Goal: Task Accomplishment & Management: Use online tool/utility

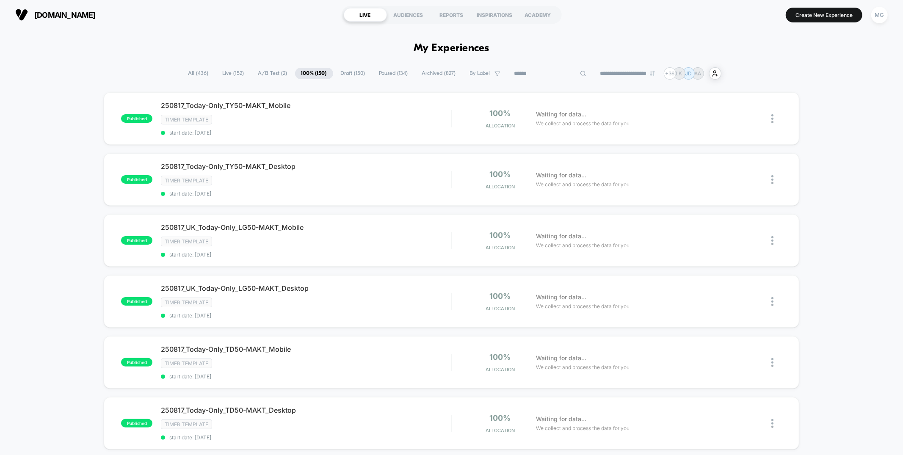
click at [540, 71] on input at bounding box center [550, 74] width 85 height 10
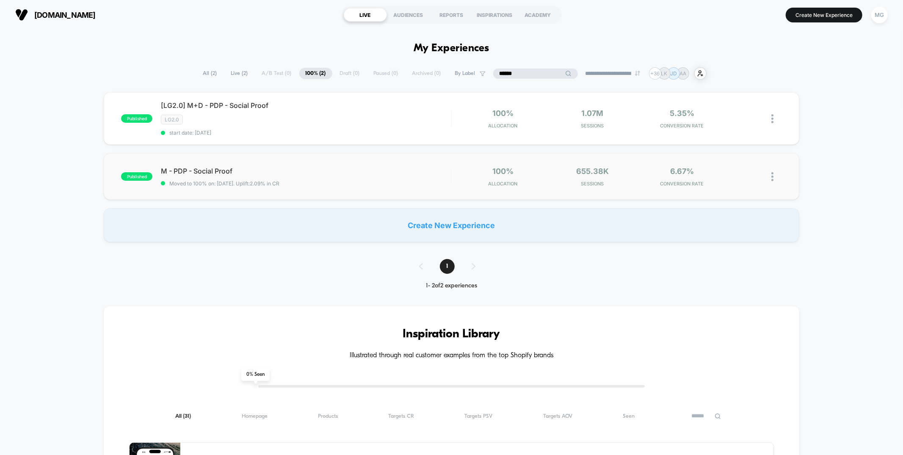
type input "******"
click at [380, 162] on div "published M - PDP - Social Proof Moved to 100% on: 8/6/2025 . Uplift: 2.09% in …" at bounding box center [451, 176] width 695 height 47
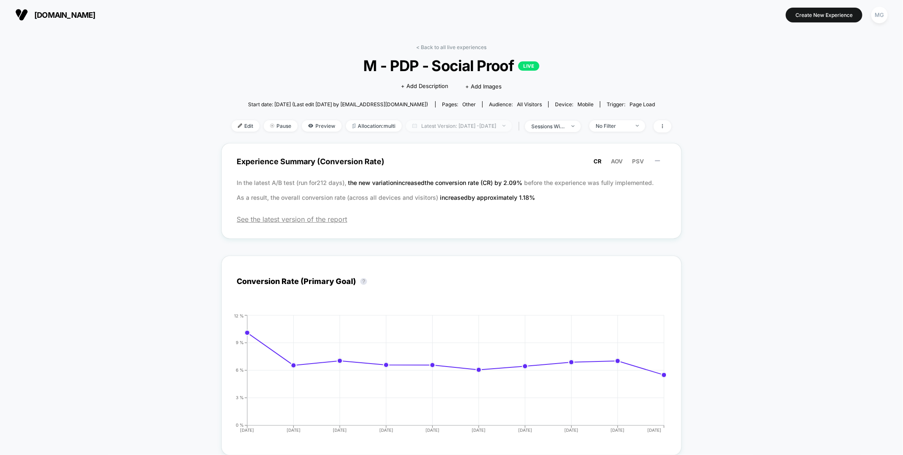
click at [434, 129] on span "Latest Version: Aug 6, 2025 - Aug 15, 2025" at bounding box center [459, 125] width 106 height 11
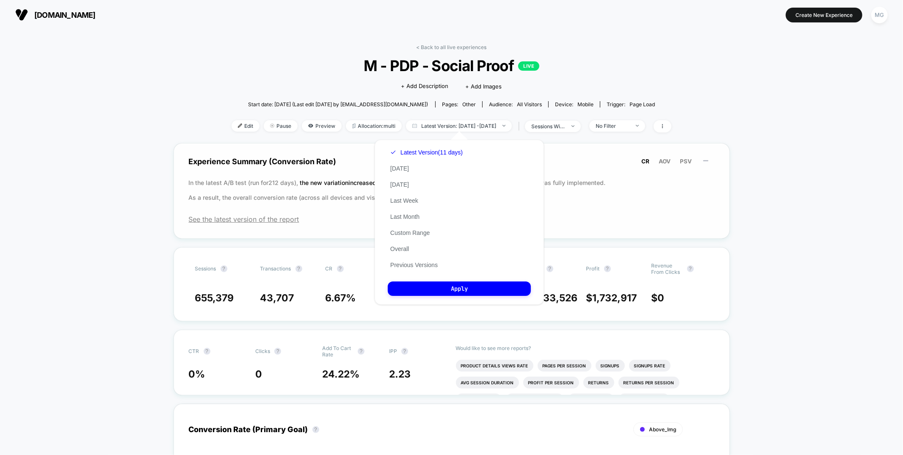
click at [320, 186] on p "In the latest A/B test (run for 212 days), the new variation increased the conv…" at bounding box center [452, 190] width 526 height 30
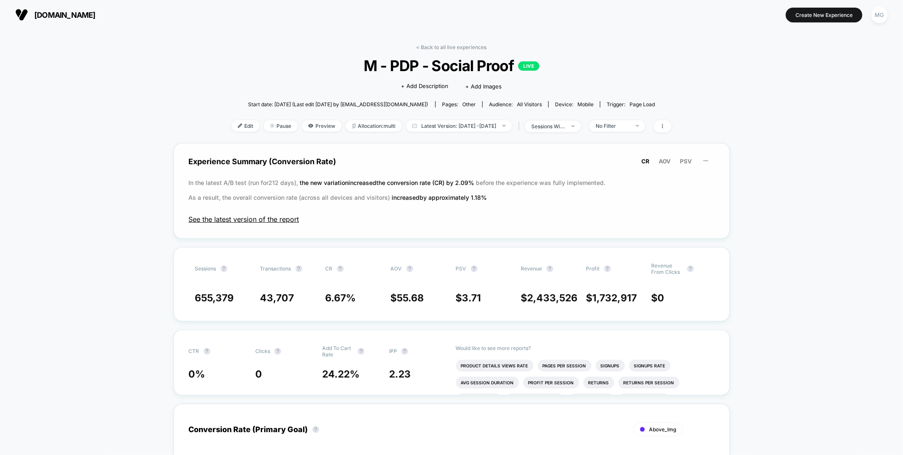
click at [256, 221] on span "See the latest version of the report" at bounding box center [452, 219] width 526 height 8
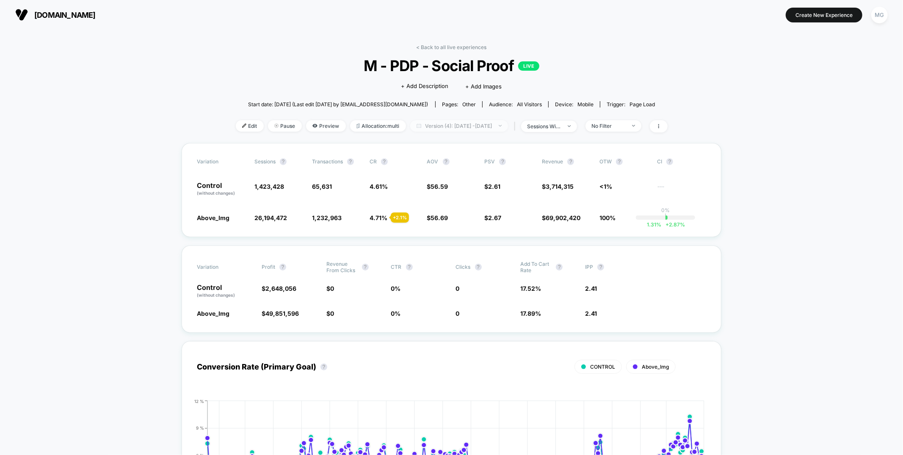
click at [473, 129] on span "Version (4): Jan 6, 2025 - Aug 6, 2025" at bounding box center [459, 125] width 98 height 11
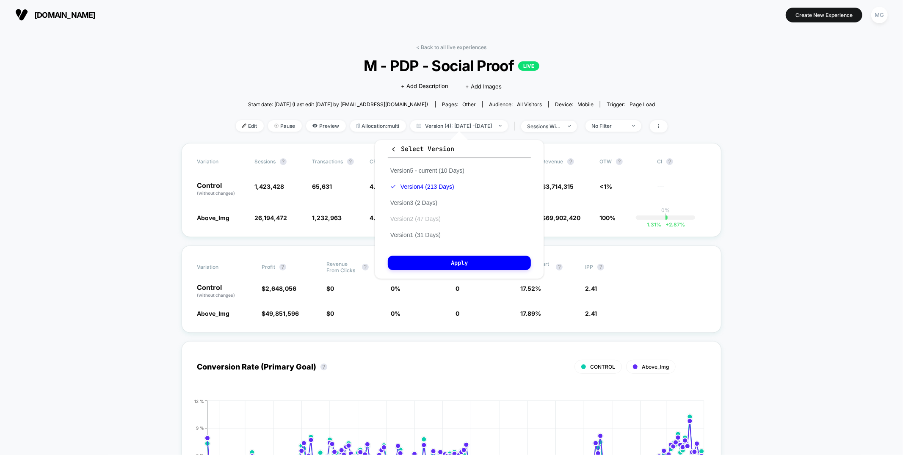
click at [428, 216] on button "Version 2 (47 Days)" at bounding box center [415, 219] width 55 height 8
click at [449, 259] on button "Apply" at bounding box center [459, 263] width 143 height 14
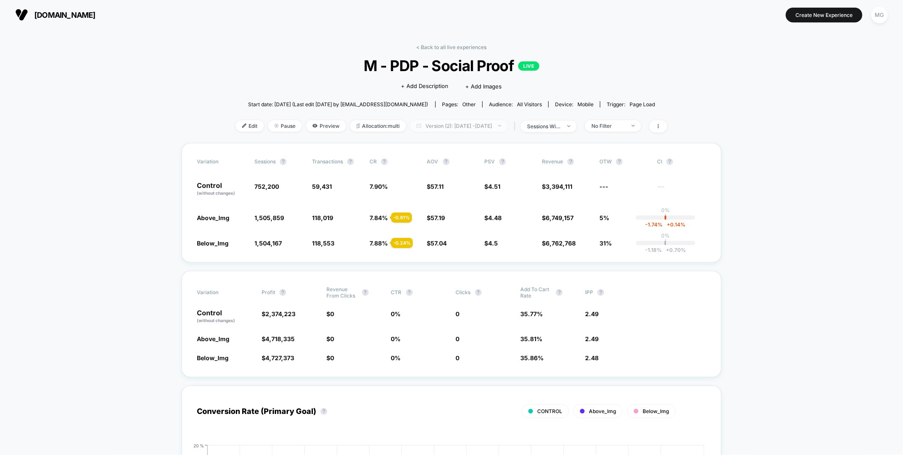
click at [462, 128] on span "Version (2): Nov 20, 2024 - Jan 5, 2025" at bounding box center [458, 125] width 97 height 11
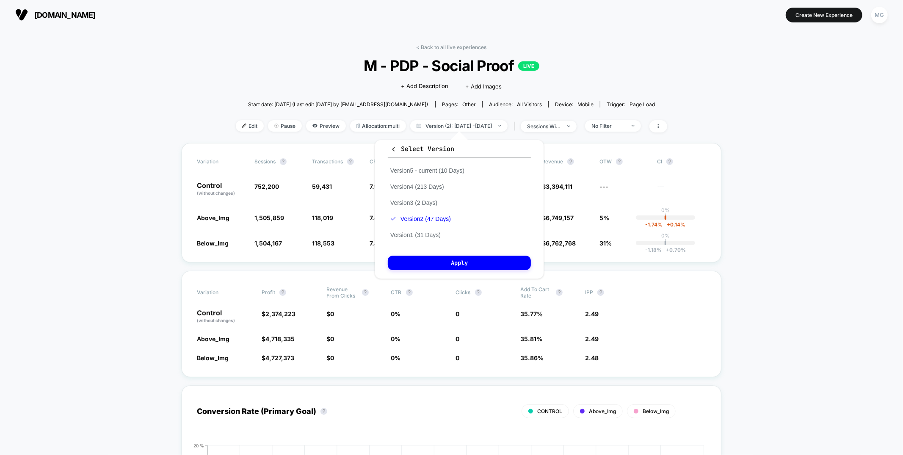
click at [415, 228] on div "Version 5 - current (10 Days) Version 4 (213 Days) Version 3 (2 Days) Version 2…" at bounding box center [427, 203] width 79 height 80
click at [415, 233] on button "Version 1 (31 Days)" at bounding box center [415, 235] width 55 height 8
click at [420, 264] on button "Apply" at bounding box center [459, 263] width 143 height 14
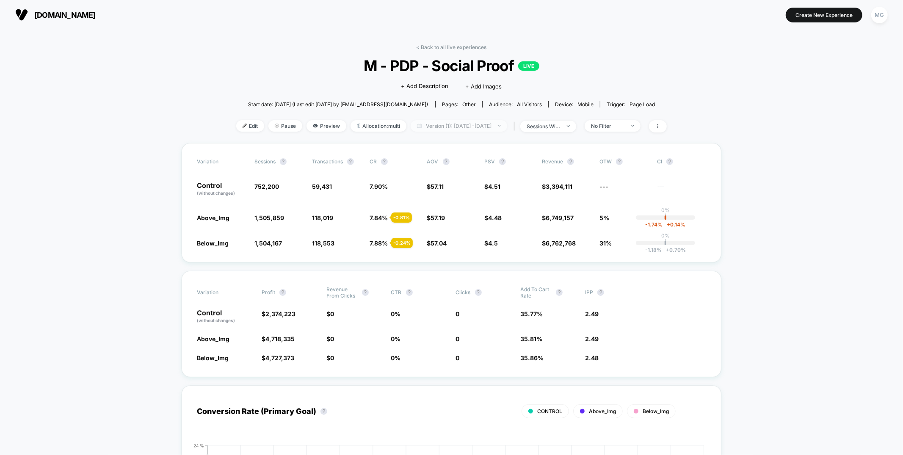
click at [446, 127] on span "Version (1): Oct 21, 2024 - Nov 20, 2024" at bounding box center [459, 125] width 97 height 11
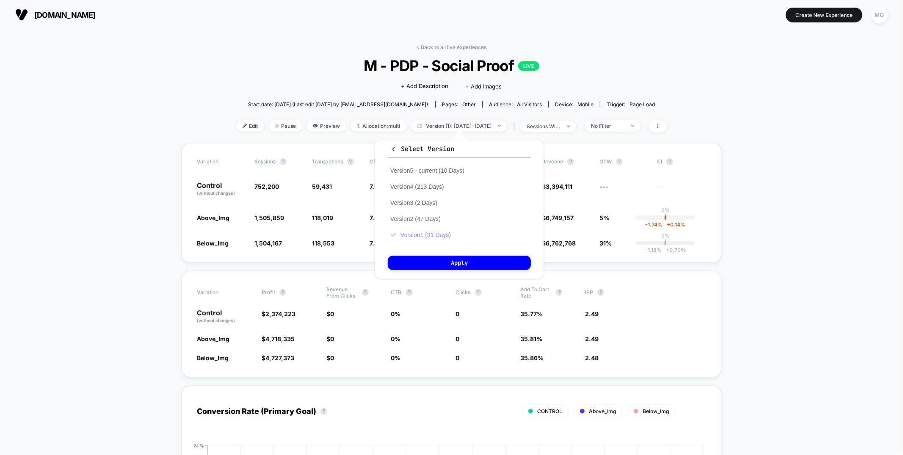
drag, startPoint x: 422, startPoint y: 220, endPoint x: 424, endPoint y: 232, distance: 11.6
click at [422, 220] on button "Version 2 (47 Days)" at bounding box center [415, 219] width 55 height 8
click at [424, 232] on button "Version 1 (31 Days)" at bounding box center [415, 235] width 55 height 8
click at [428, 256] on button "Apply" at bounding box center [459, 263] width 143 height 14
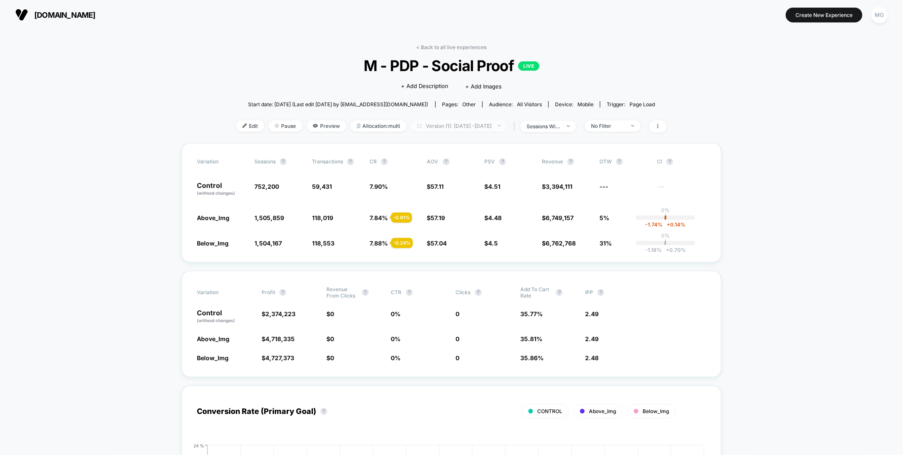
click at [438, 127] on span "Version (1): Oct 21, 2024 - Nov 20, 2024" at bounding box center [459, 125] width 97 height 11
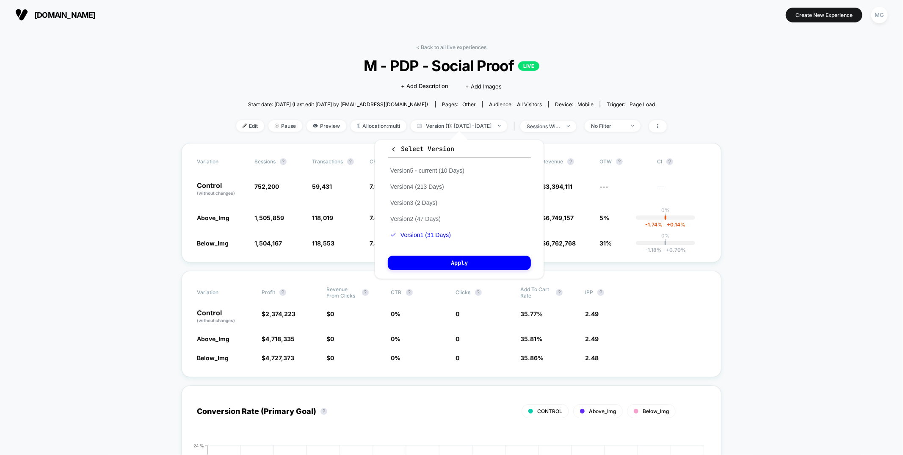
click at [426, 222] on div "Version 5 - current (10 Days) Version 4 (213 Days) Version 3 (2 Days) Version 2…" at bounding box center [427, 203] width 79 height 80
drag, startPoint x: 429, startPoint y: 216, endPoint x: 428, endPoint y: 251, distance: 34.3
click at [429, 216] on button "Version 2 (47 Days)" at bounding box center [415, 219] width 55 height 8
click at [428, 260] on button "Apply" at bounding box center [459, 263] width 143 height 14
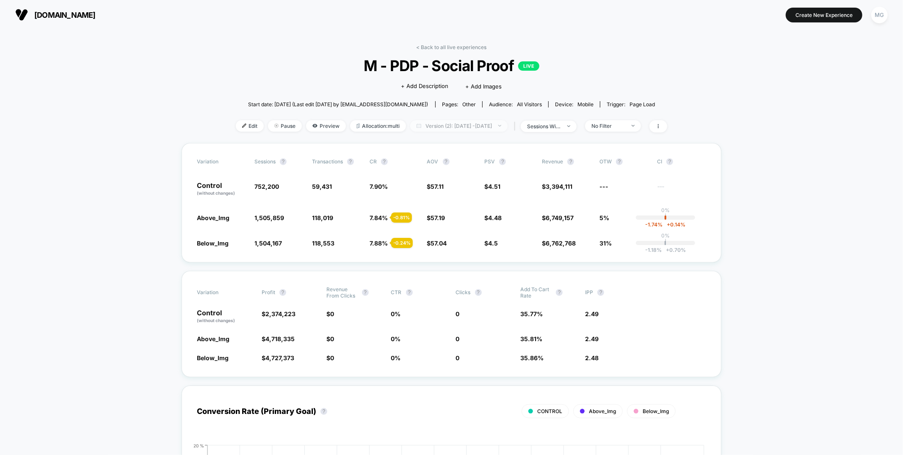
click at [455, 125] on span "Version (2): Nov 20, 2024 - Nov 20, 2024" at bounding box center [458, 125] width 97 height 11
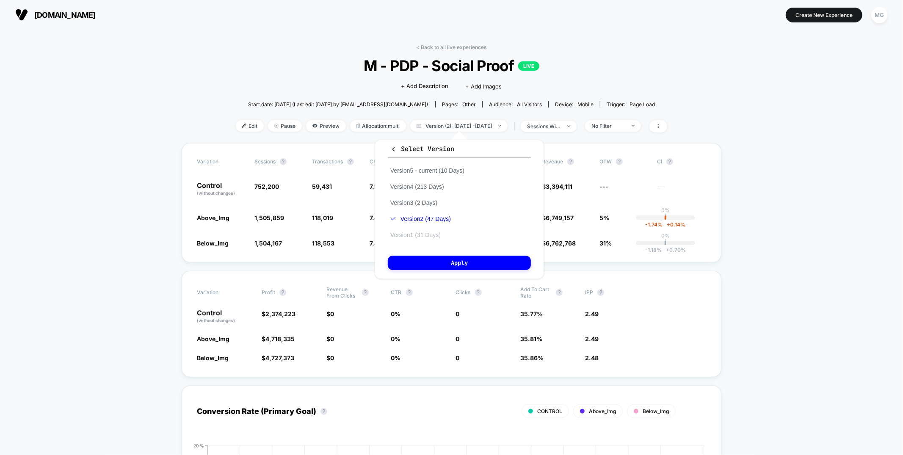
click at [421, 235] on button "Version 1 (31 Days)" at bounding box center [415, 235] width 55 height 8
click at [427, 259] on button "Apply" at bounding box center [459, 263] width 143 height 14
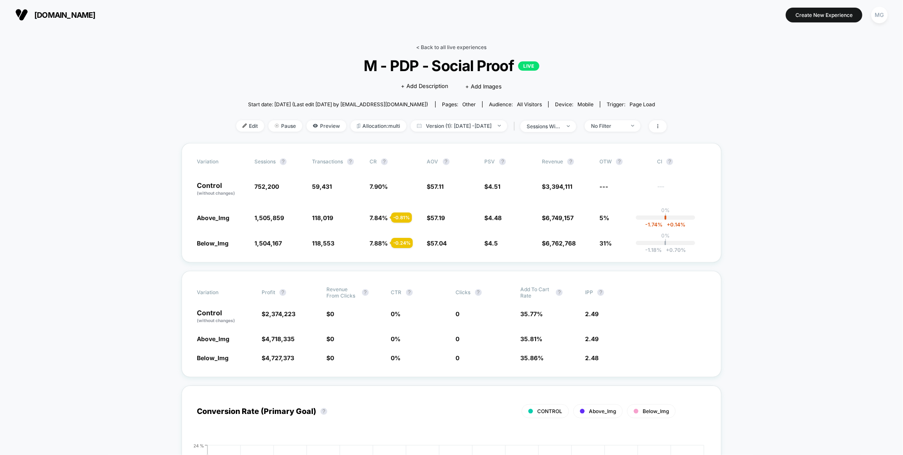
click at [443, 44] on link "< Back to all live experiences" at bounding box center [452, 47] width 70 height 6
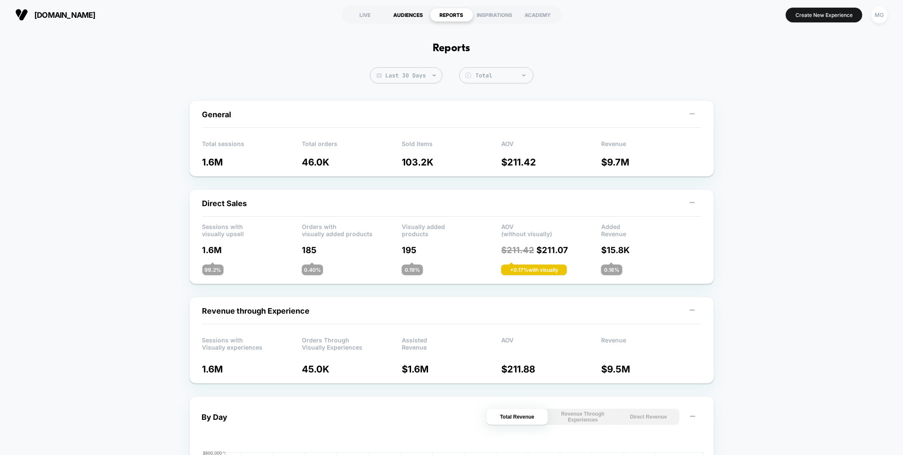
click at [401, 12] on div "AUDIENCES" at bounding box center [408, 15] width 43 height 14
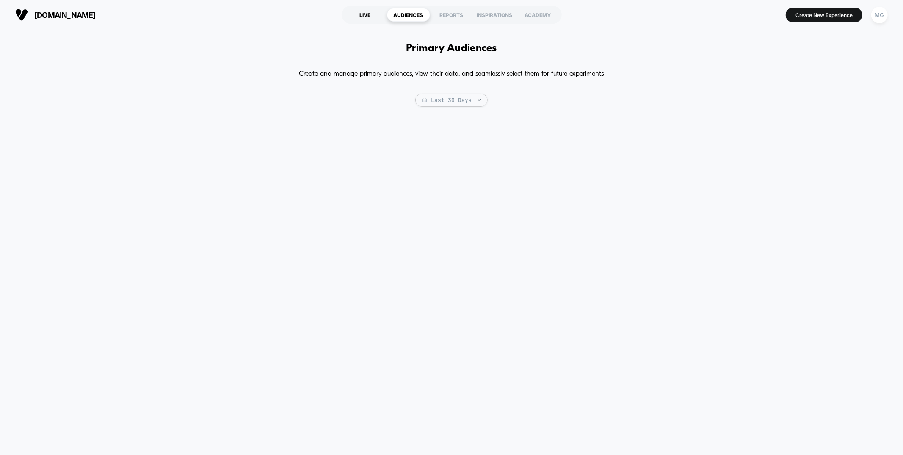
click at [365, 17] on div "LIVE" at bounding box center [365, 15] width 43 height 14
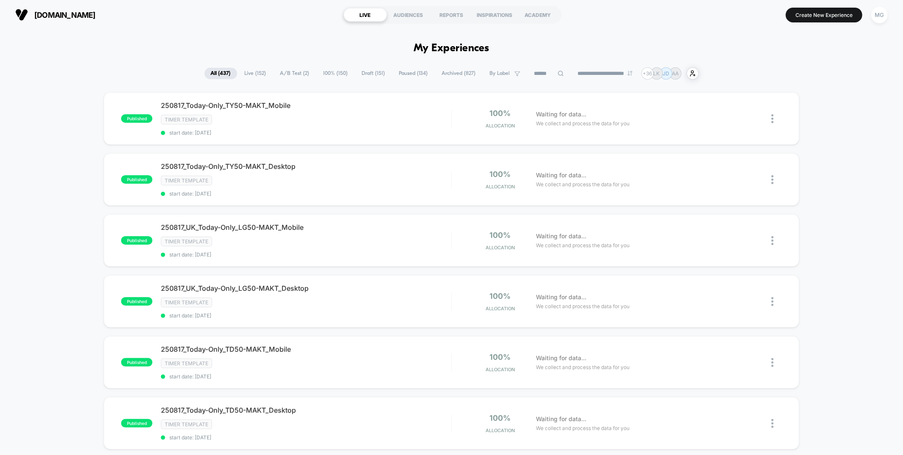
click at [292, 77] on span "A/B Test ( 2 )" at bounding box center [295, 73] width 42 height 11
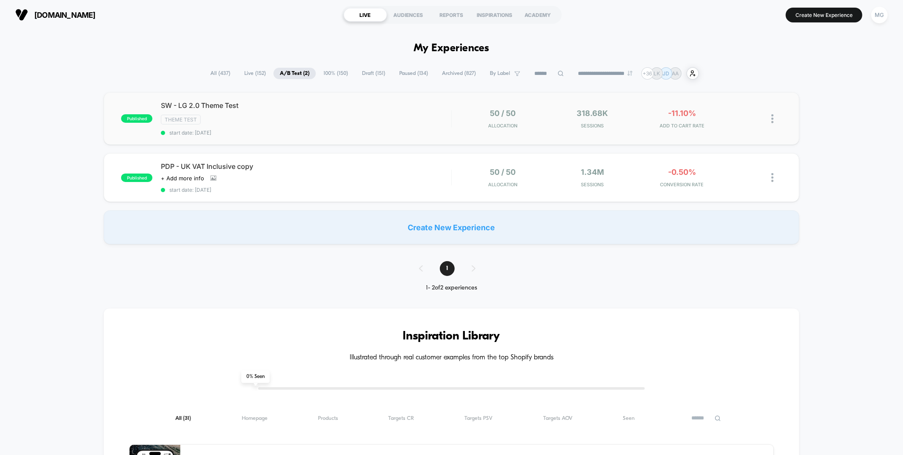
click at [356, 113] on div "SW - LG 2.0 Theme Test Theme Test start date: 8/13/2025" at bounding box center [306, 118] width 290 height 35
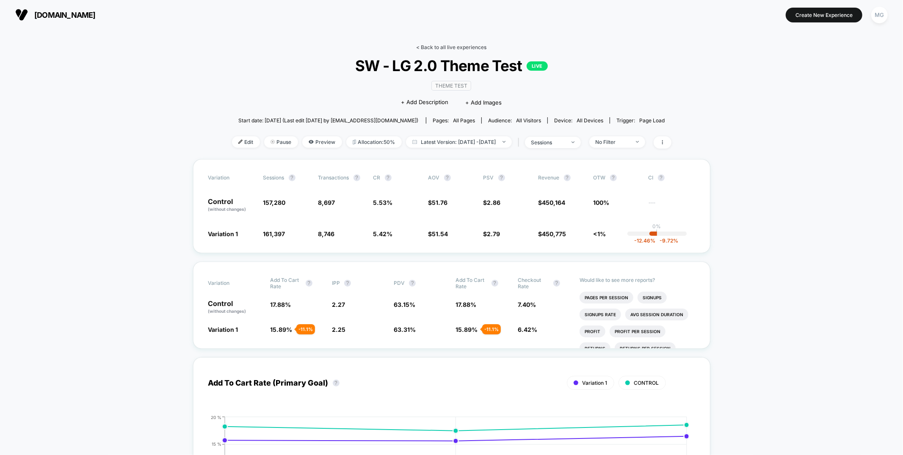
click at [446, 48] on link "< Back to all live experiences" at bounding box center [452, 47] width 70 height 6
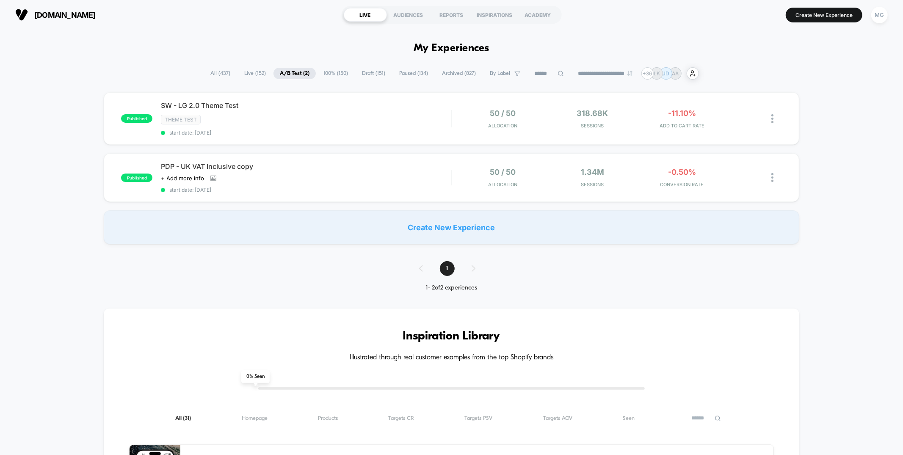
drag, startPoint x: 333, startPoint y: 74, endPoint x: 357, endPoint y: 74, distance: 24.1
click at [333, 74] on span "100% ( 150 )" at bounding box center [335, 73] width 37 height 11
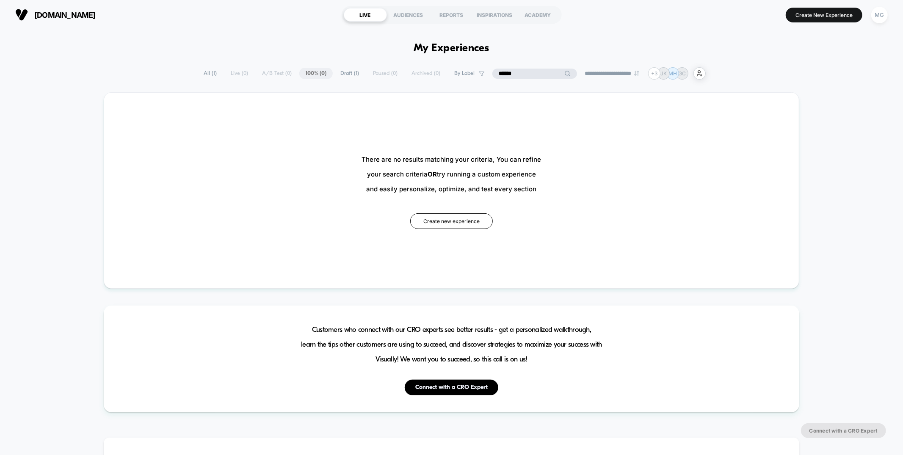
click at [522, 75] on input "******" at bounding box center [535, 74] width 85 height 10
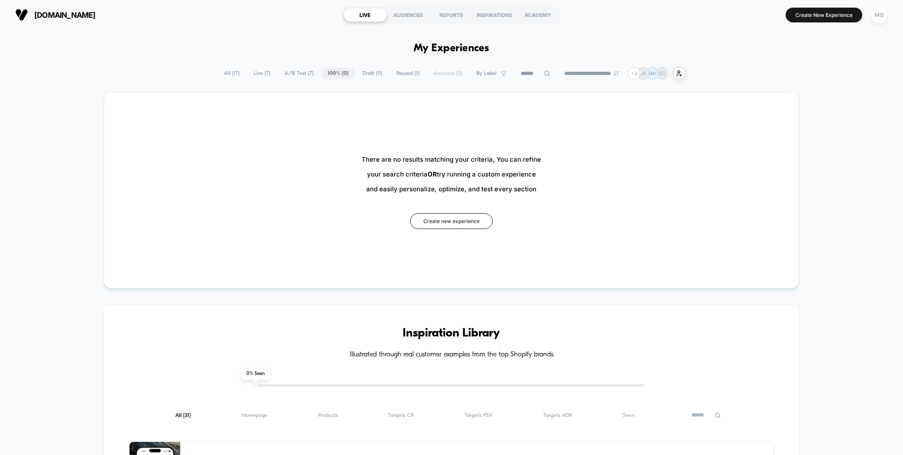
click at [356, 73] on span "Draft ( 9 )" at bounding box center [372, 73] width 33 height 11
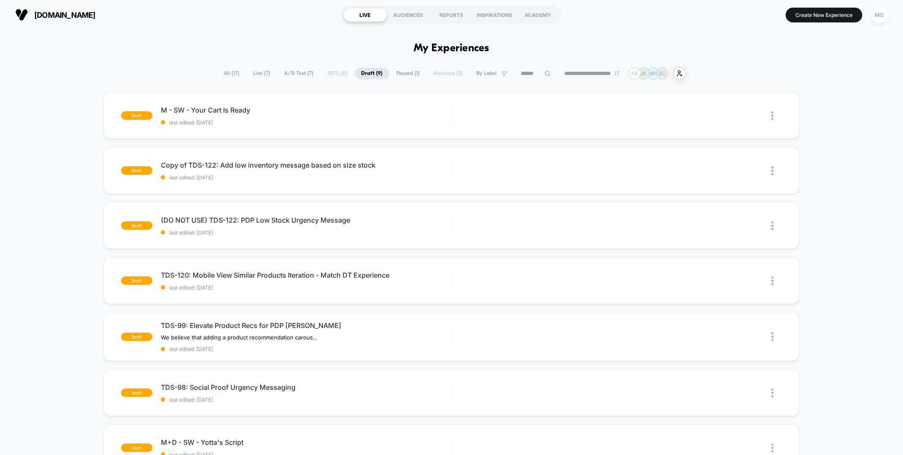
drag, startPoint x: 292, startPoint y: 73, endPoint x: 311, endPoint y: 76, distance: 19.8
click at [292, 73] on span "A/B Test ( 7 )" at bounding box center [299, 73] width 42 height 11
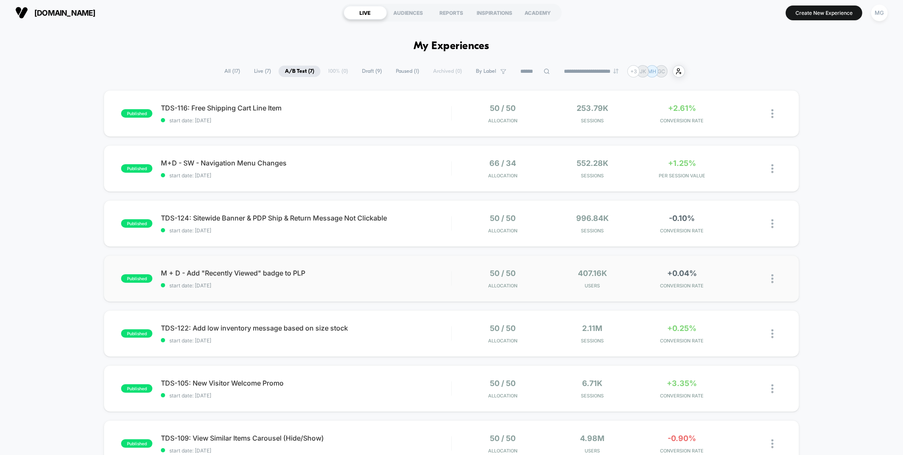
scroll to position [3, 0]
click at [850, 13] on button "Create New Experience" at bounding box center [824, 12] width 77 height 15
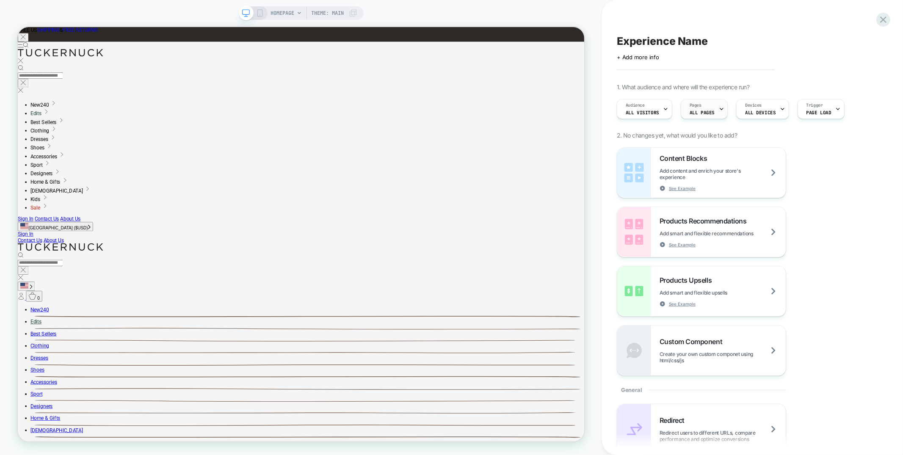
click at [708, 110] on span "ALL PAGES" at bounding box center [702, 113] width 25 height 6
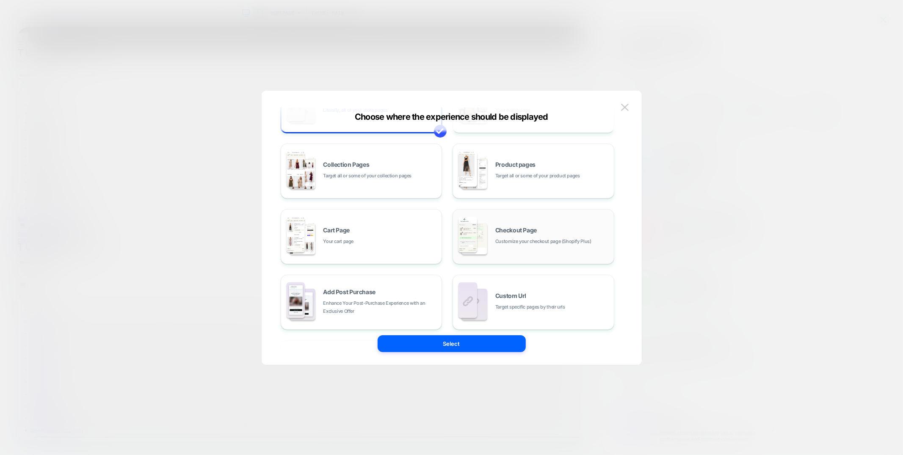
scroll to position [52, 0]
click at [508, 166] on span "Product pages" at bounding box center [516, 168] width 40 height 6
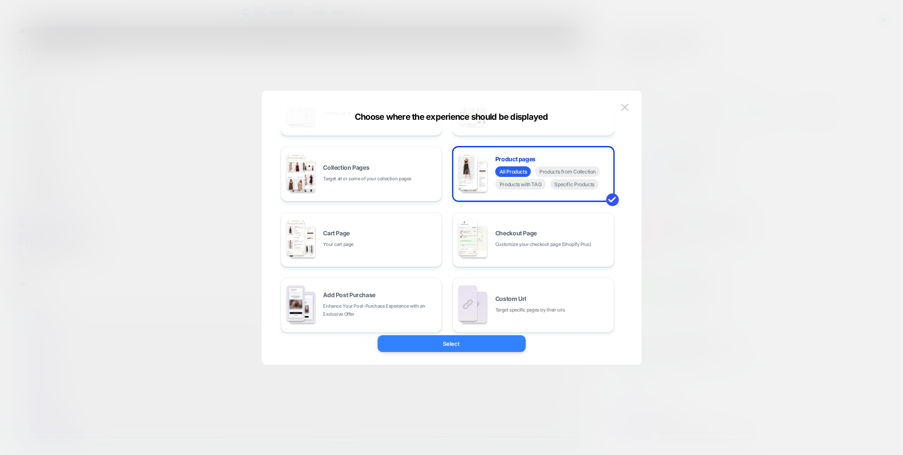
click at [450, 339] on button "Select" at bounding box center [452, 343] width 148 height 17
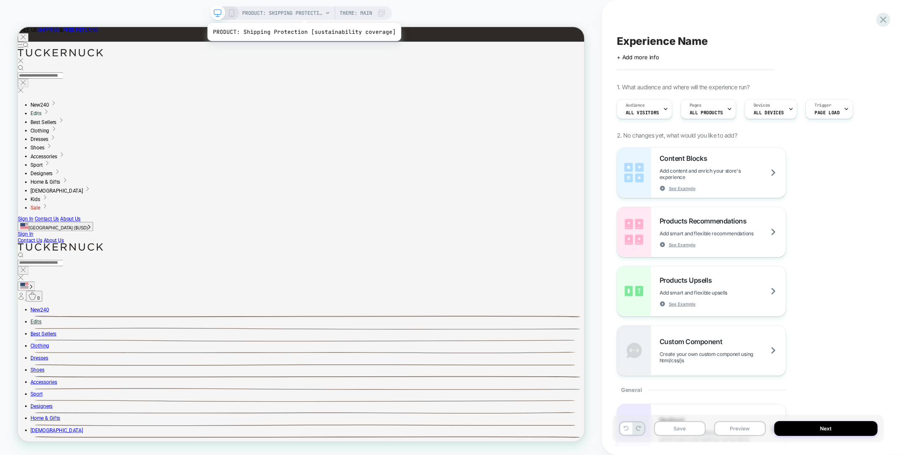
click at [302, 12] on span "PRODUCT: Shipping Protection [sustainability coverage]" at bounding box center [283, 13] width 80 height 14
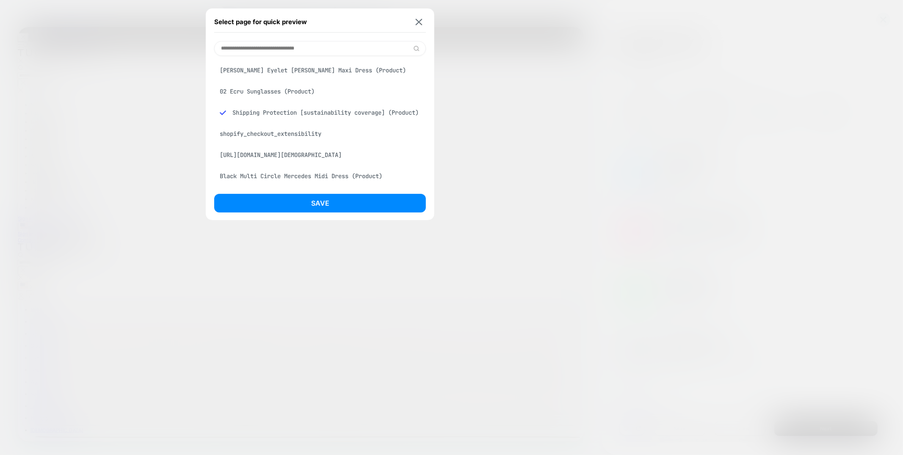
click at [280, 72] on div "Fern Green Eyelet Bennett Maxi Dress (Product)" at bounding box center [320, 70] width 212 height 16
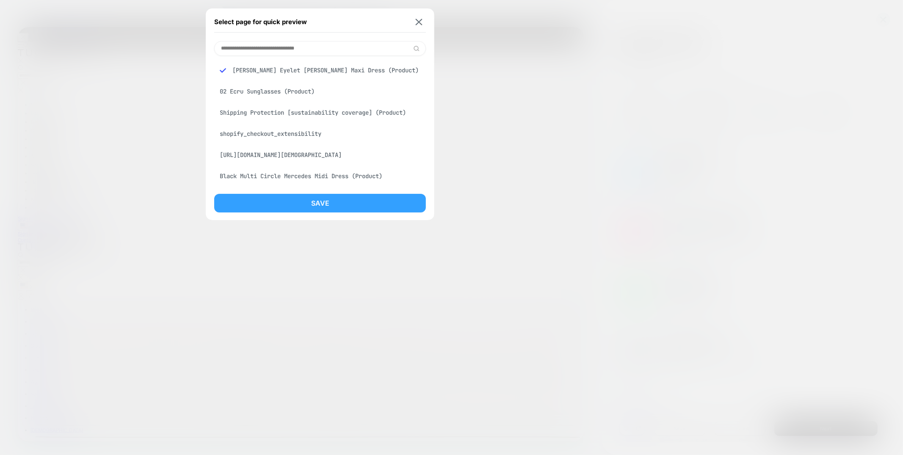
click at [283, 200] on button "Save" at bounding box center [320, 203] width 212 height 19
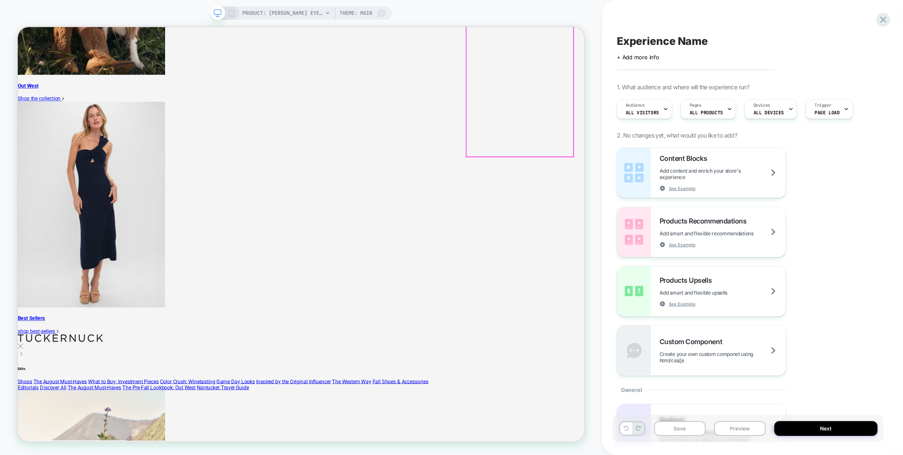
scroll to position [1195, 0]
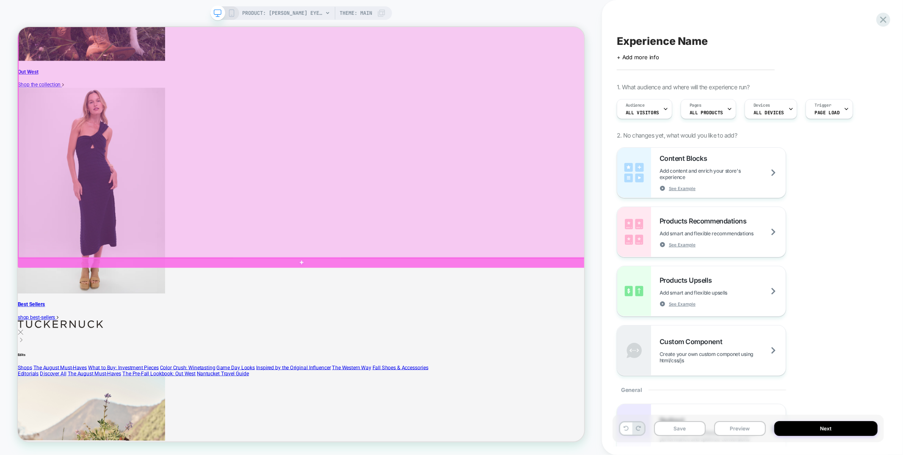
click at [744, 322] on div at bounding box center [397, 128] width 757 height 413
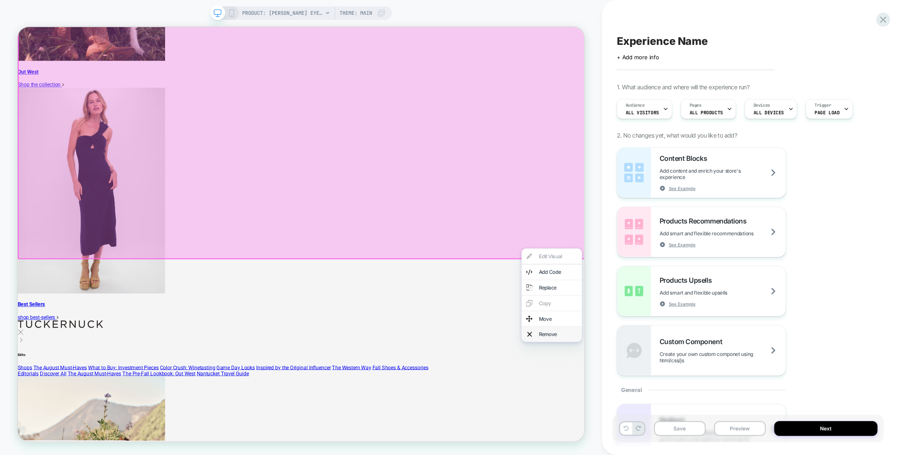
click at [728, 439] on div "Remove" at bounding box center [730, 436] width 80 height 20
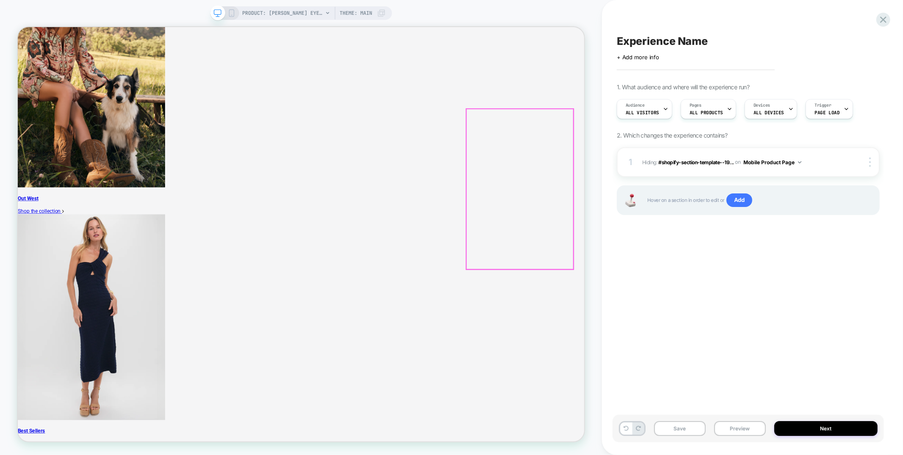
scroll to position [990, 0]
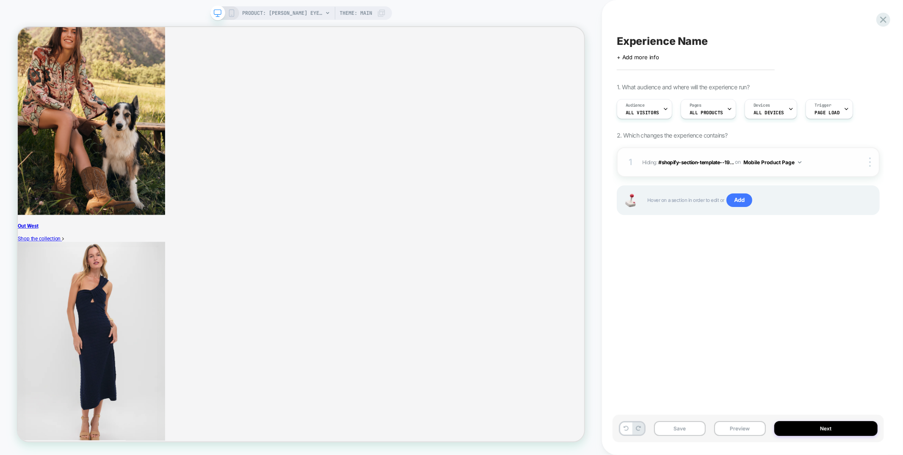
click at [765, 161] on button "Mobile Product Page" at bounding box center [773, 162] width 58 height 11
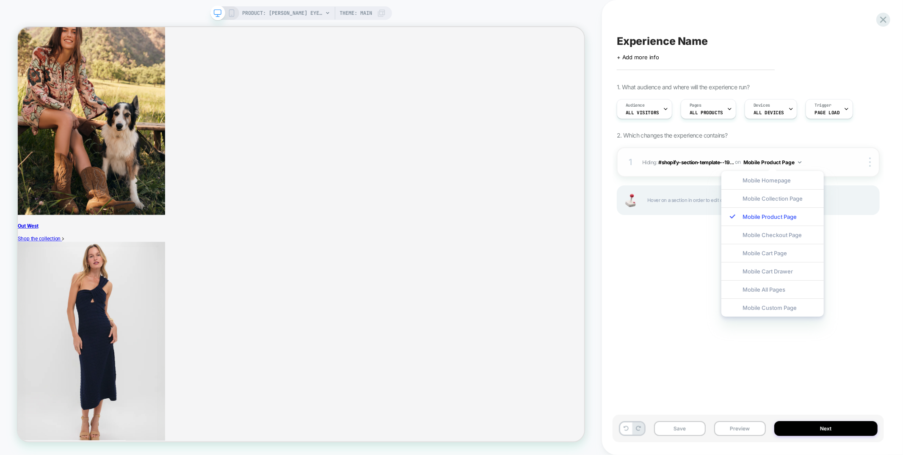
click at [715, 150] on div "1 Hiding : #shopify-section-template--19... #shopify-section-template--19497625…" at bounding box center [748, 162] width 263 height 30
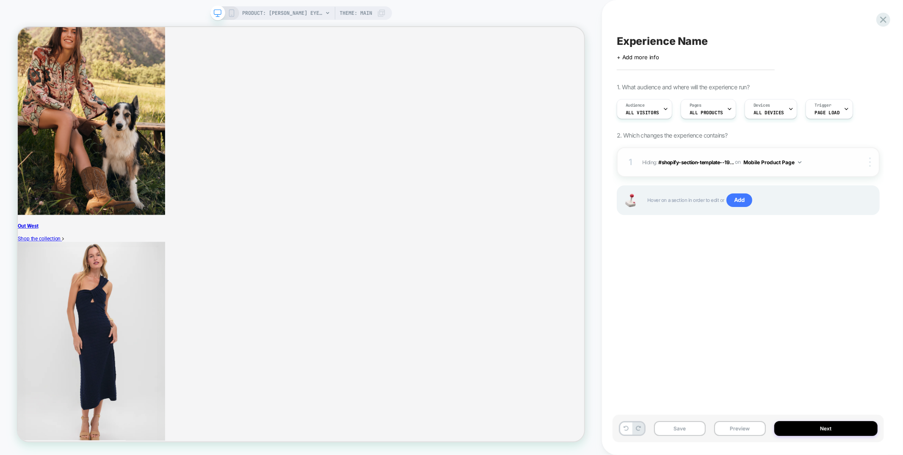
click at [870, 161] on img at bounding box center [870, 162] width 2 height 9
click at [820, 205] on div "Delete" at bounding box center [820, 208] width 75 height 23
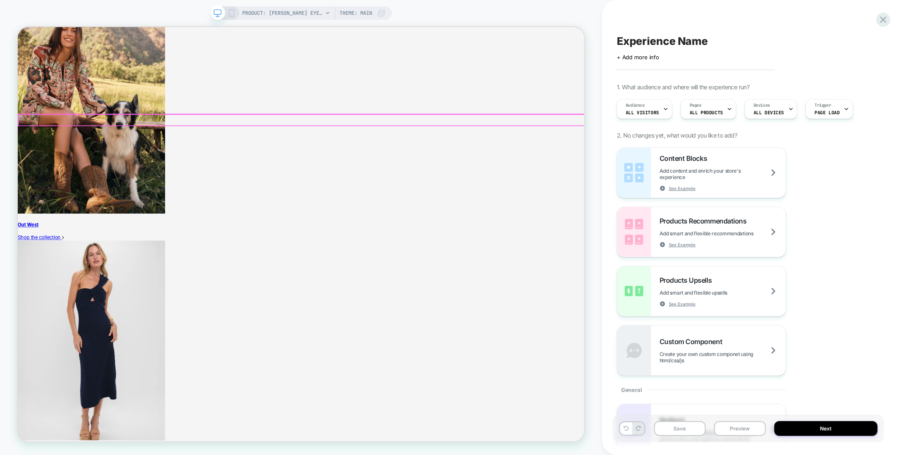
scroll to position [992, 0]
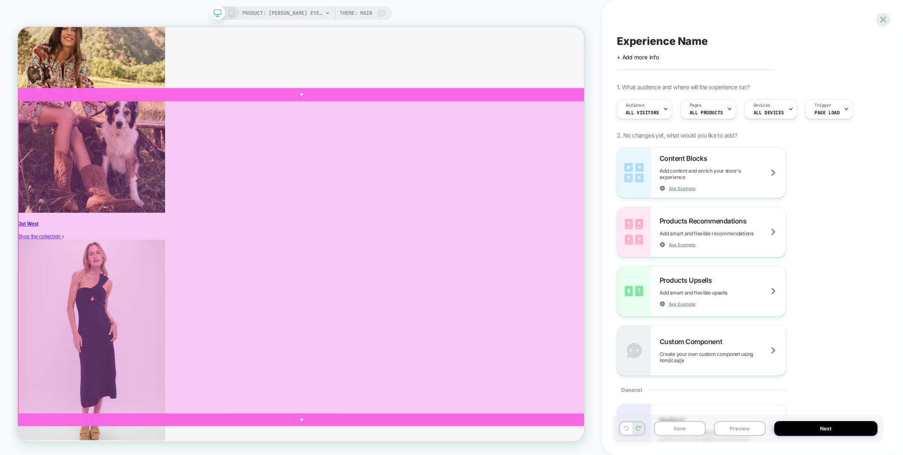
click at [247, 169] on div at bounding box center [397, 334] width 757 height 418
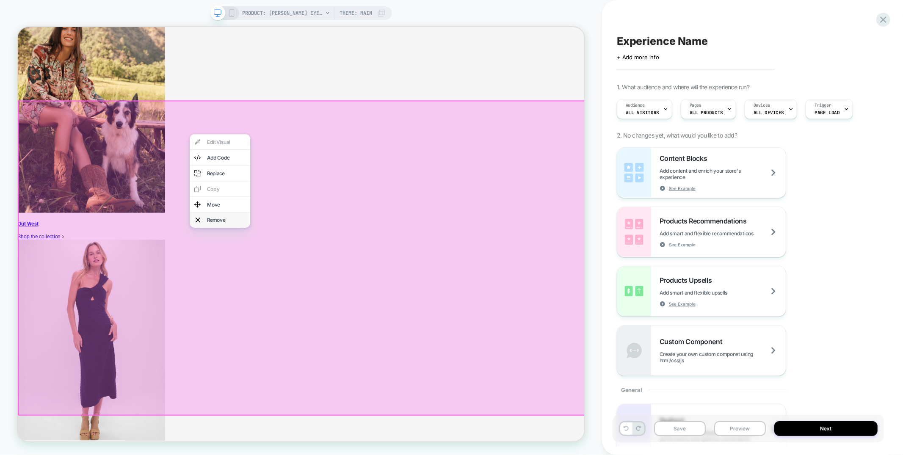
scroll to position [995, 0]
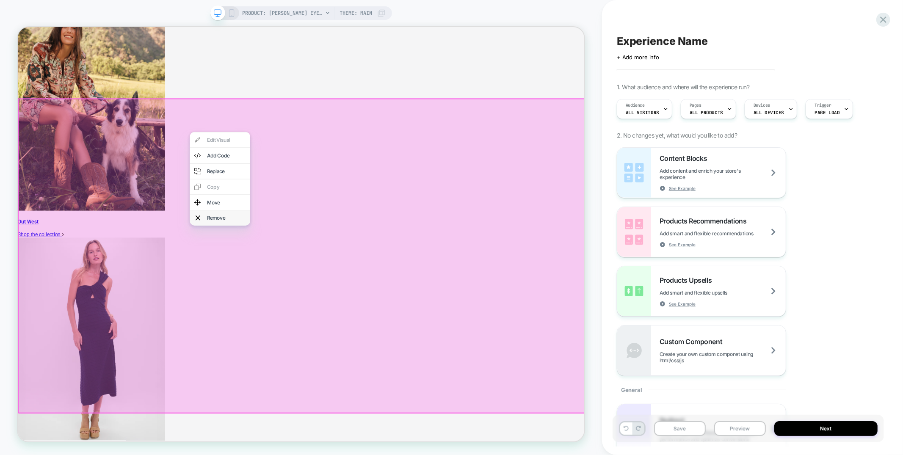
click at [269, 291] on div "Remove" at bounding box center [287, 281] width 80 height 20
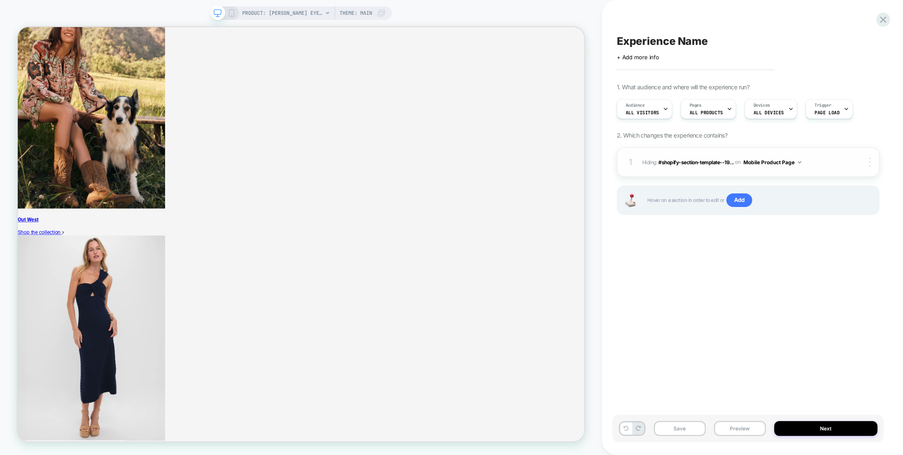
click at [871, 162] on img at bounding box center [870, 162] width 2 height 9
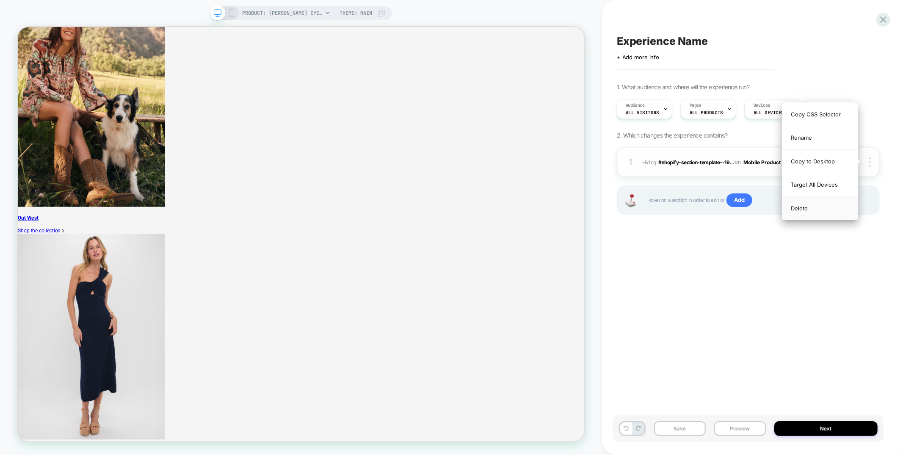
click at [821, 213] on div "Delete" at bounding box center [820, 208] width 75 height 23
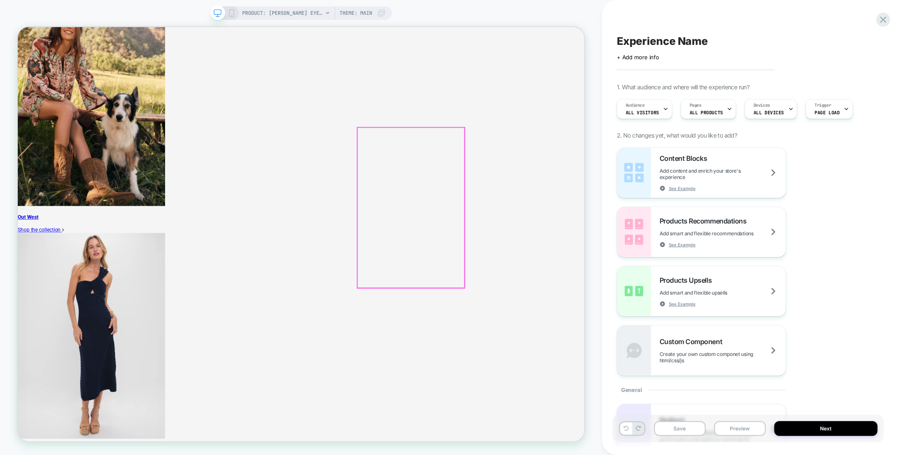
scroll to position [1001, 0]
click at [880, 23] on icon at bounding box center [883, 19] width 11 height 11
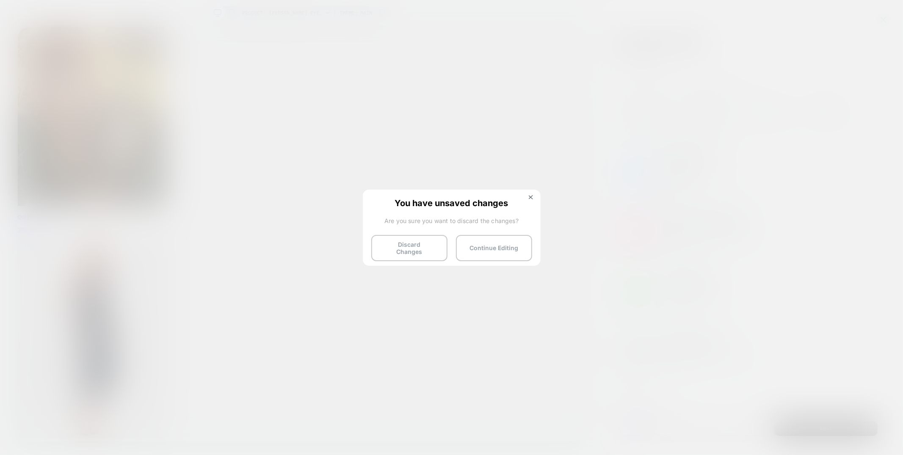
drag, startPoint x: 392, startPoint y: 246, endPoint x: 462, endPoint y: 204, distance: 81.4
click at [392, 246] on button "Discard Changes" at bounding box center [409, 248] width 76 height 26
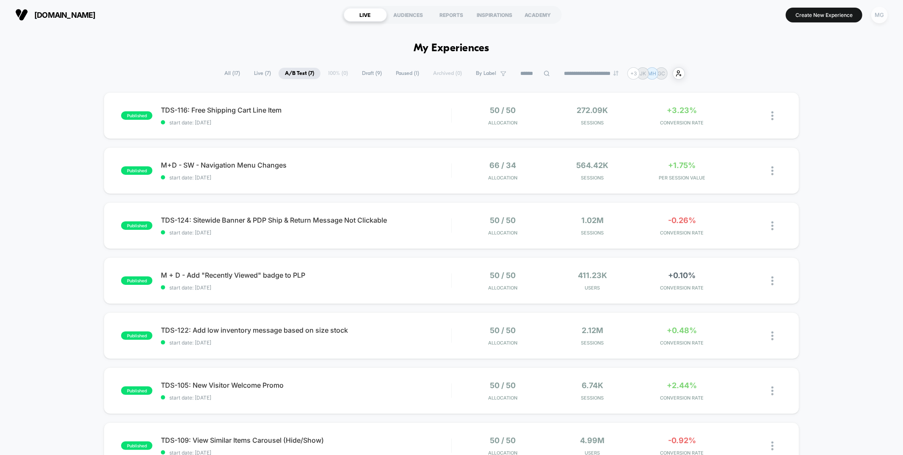
click at [877, 19] on div "MG" at bounding box center [880, 15] width 17 height 17
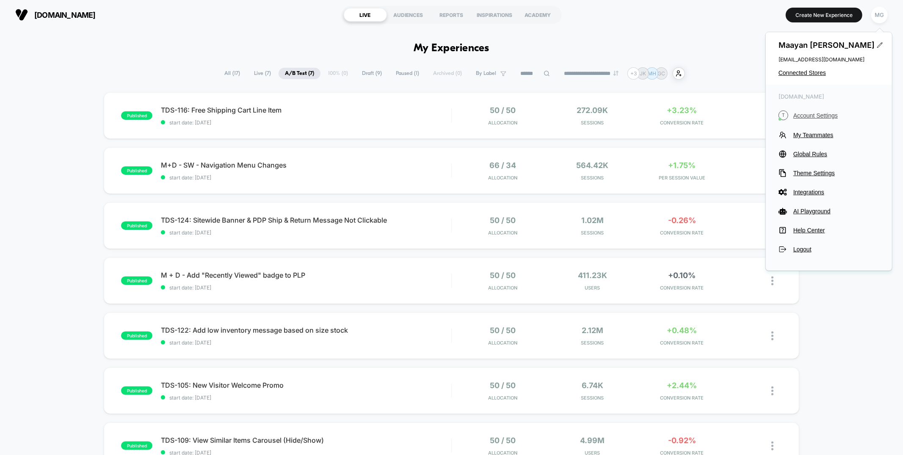
click at [810, 113] on span "Account Settings" at bounding box center [837, 115] width 86 height 7
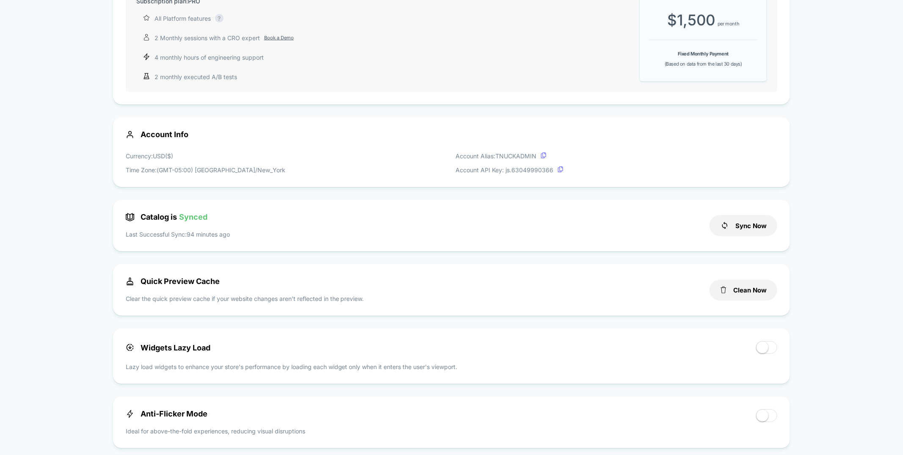
scroll to position [206, 0]
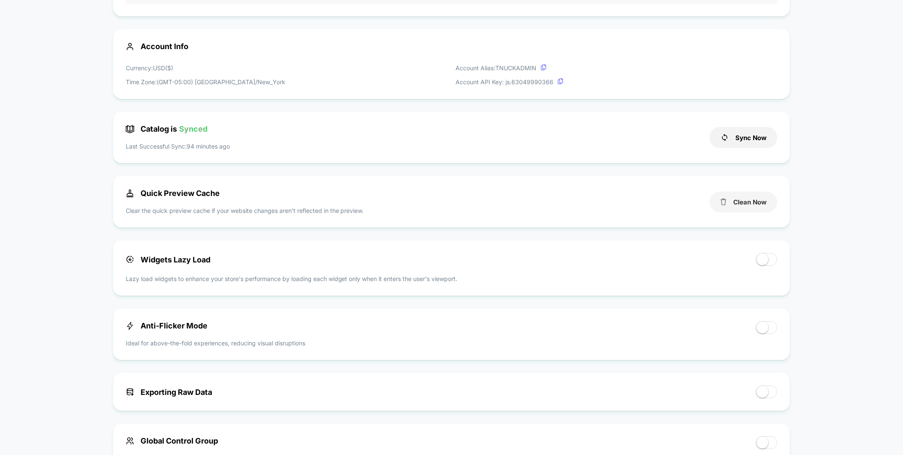
click at [723, 199] on icon at bounding box center [723, 202] width 7 height 7
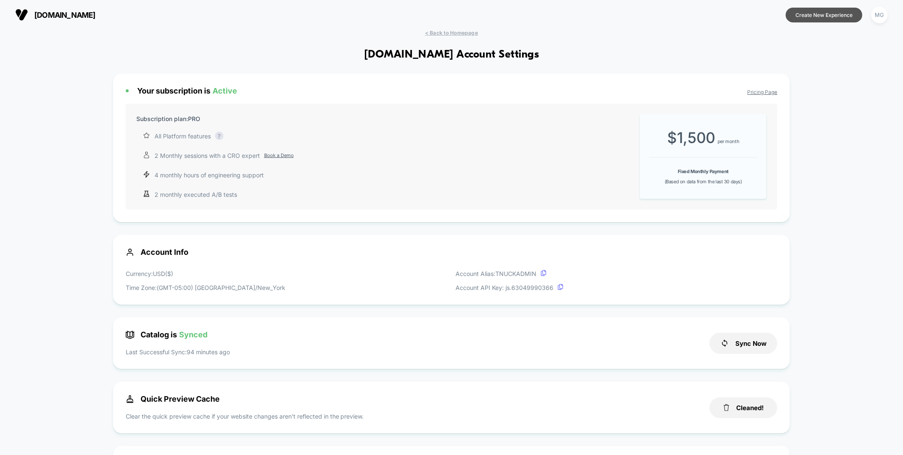
click at [794, 15] on button "Create New Experience" at bounding box center [824, 15] width 77 height 15
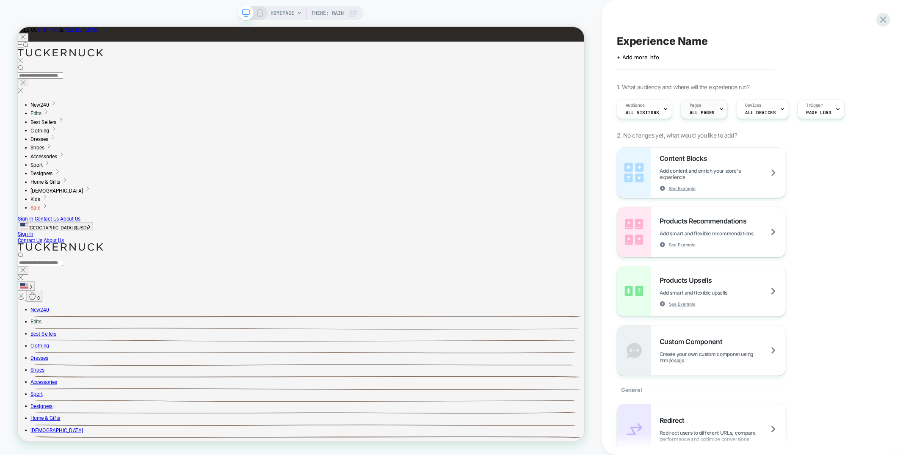
click at [691, 110] on span "ALL PAGES" at bounding box center [702, 113] width 25 height 6
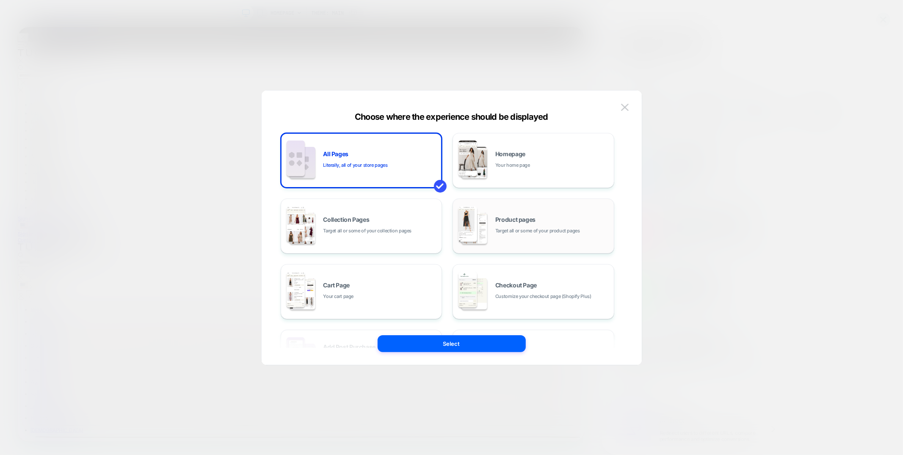
click at [543, 233] on span "Target all or some of your product pages" at bounding box center [538, 231] width 85 height 8
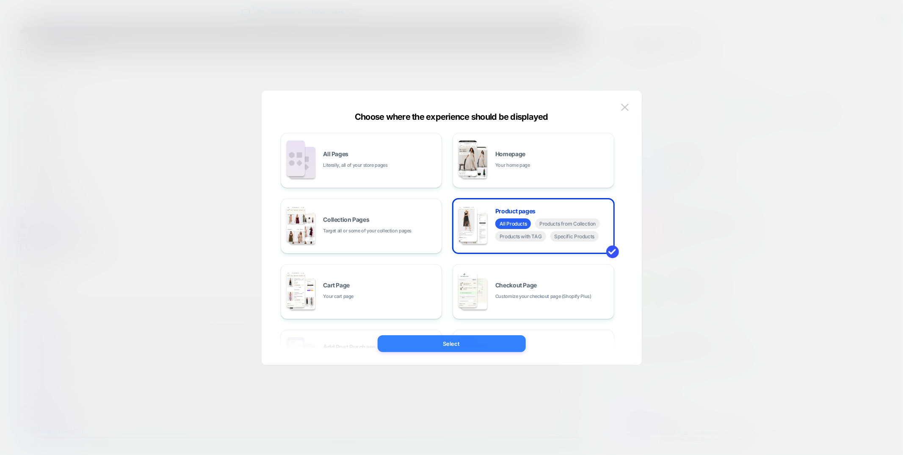
click at [460, 339] on button "Select" at bounding box center [452, 343] width 148 height 17
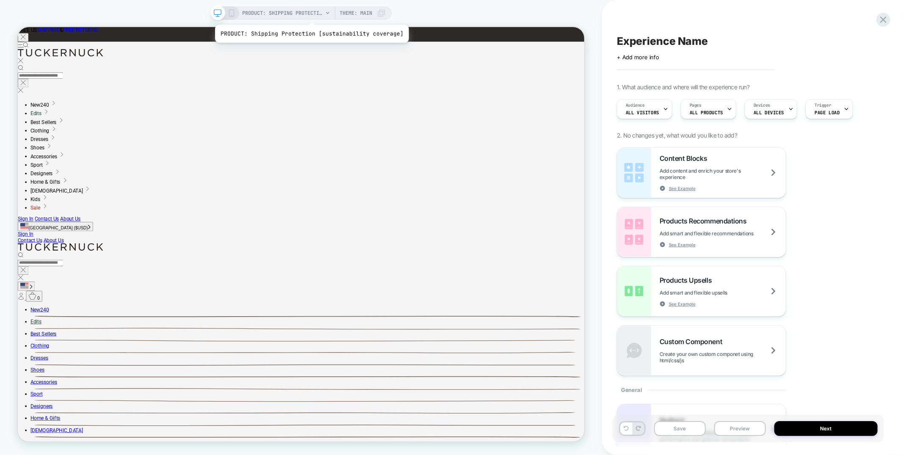
click at [310, 14] on span "PRODUCT: Shipping Protection [sustainability coverage]" at bounding box center [283, 13] width 80 height 14
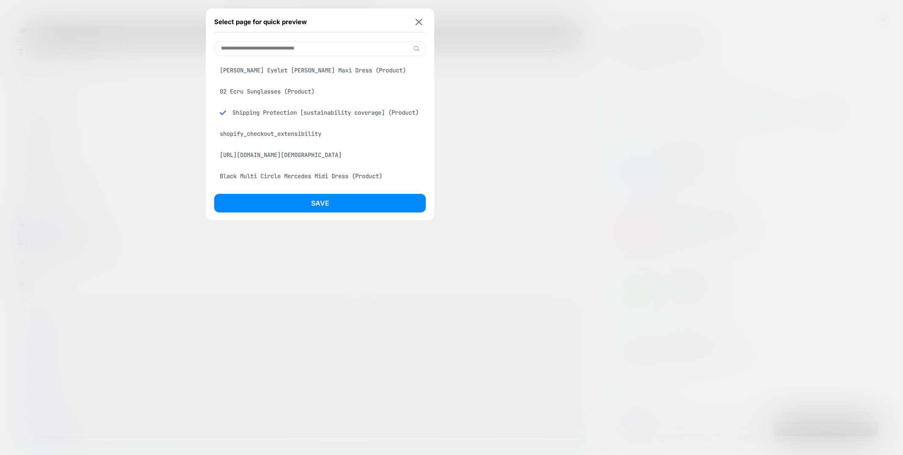
click at [283, 71] on div "Fern Green Eyelet Bennett Maxi Dress (Product)" at bounding box center [320, 70] width 212 height 16
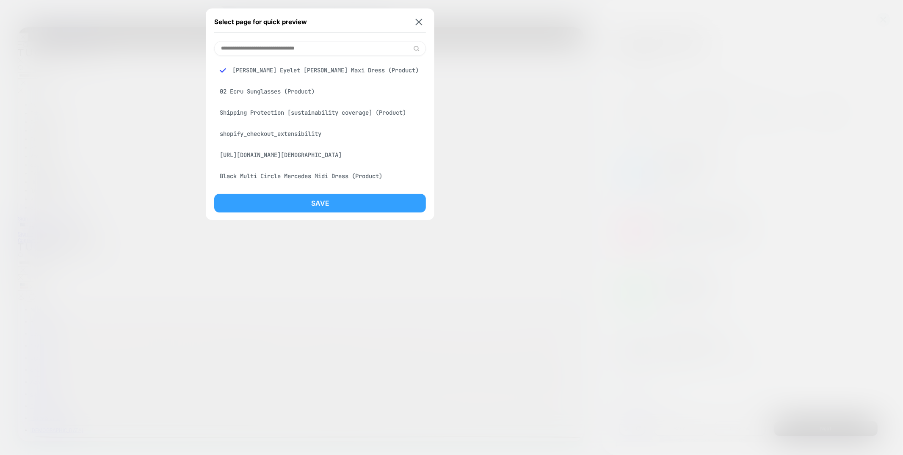
click at [282, 205] on button "Save" at bounding box center [320, 203] width 212 height 19
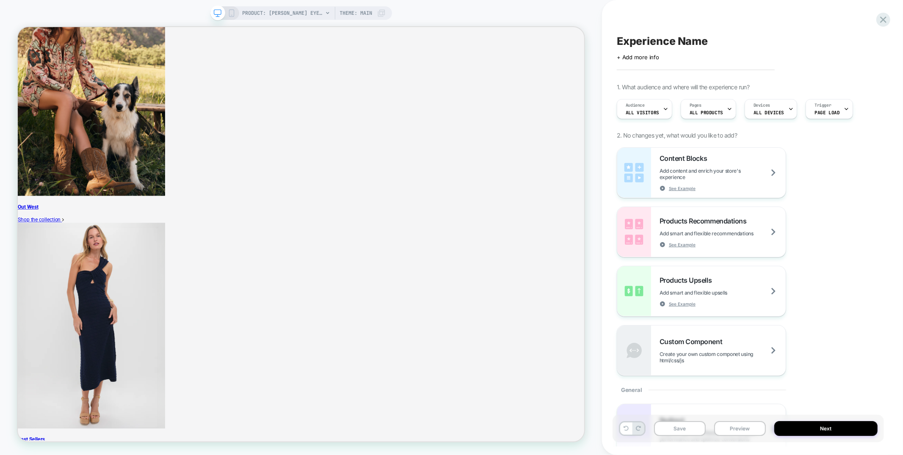
scroll to position [1050, 0]
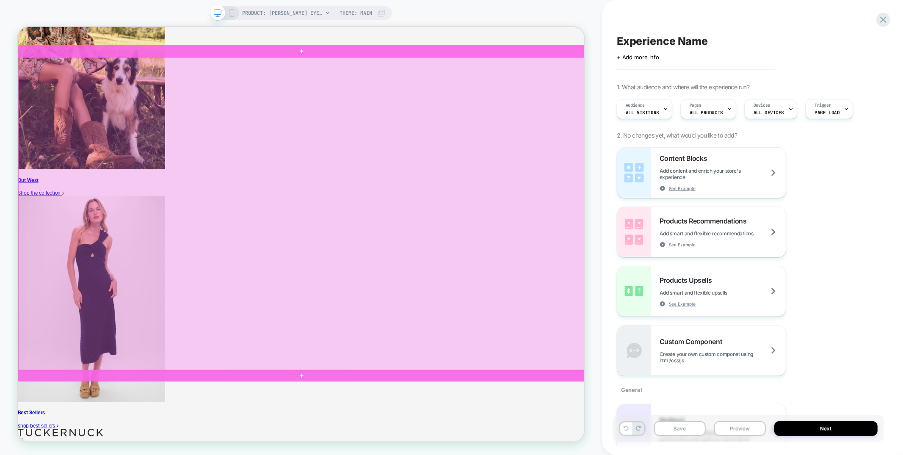
click at [713, 126] on div at bounding box center [397, 276] width 757 height 418
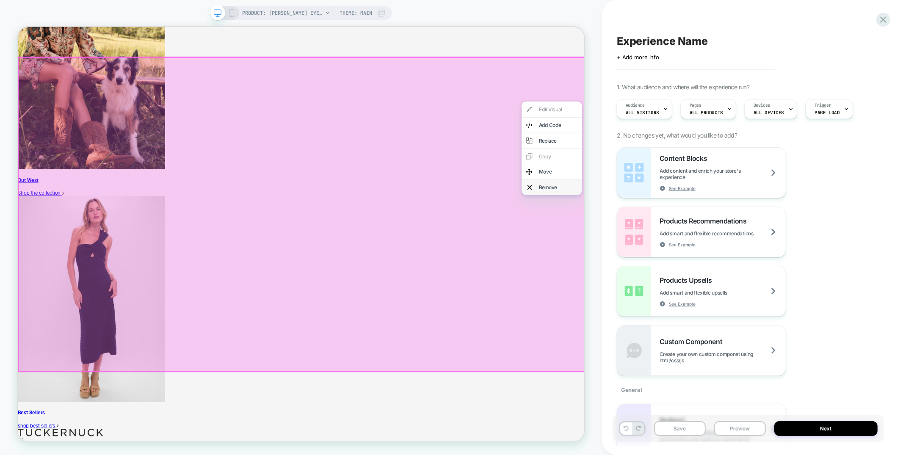
click at [707, 250] on div "Remove" at bounding box center [730, 240] width 80 height 20
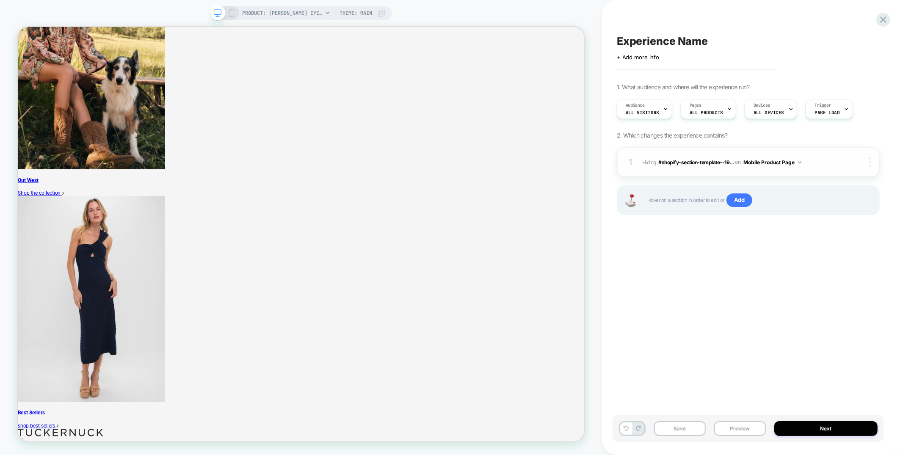
click at [872, 162] on div at bounding box center [872, 162] width 16 height 9
click at [870, 163] on img at bounding box center [870, 162] width 2 height 9
drag, startPoint x: 836, startPoint y: 209, endPoint x: 468, endPoint y: 263, distance: 372.3
click at [836, 209] on div "Delete" at bounding box center [820, 208] width 75 height 23
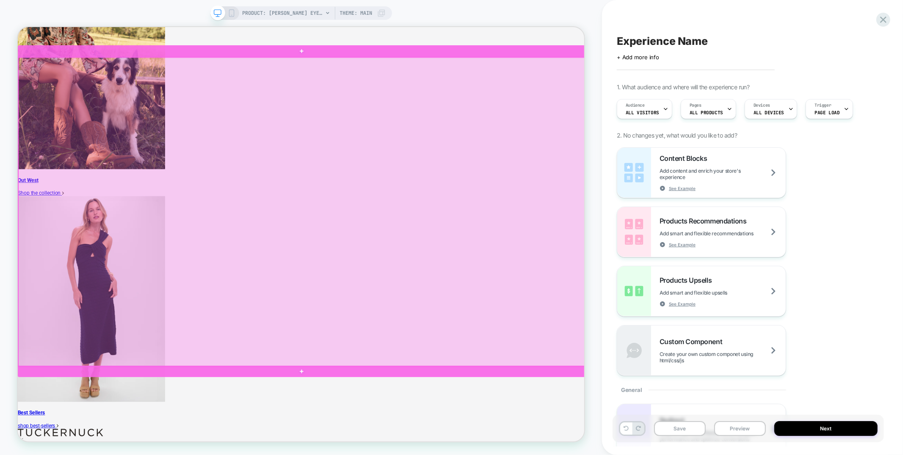
click at [732, 110] on div at bounding box center [397, 273] width 757 height 413
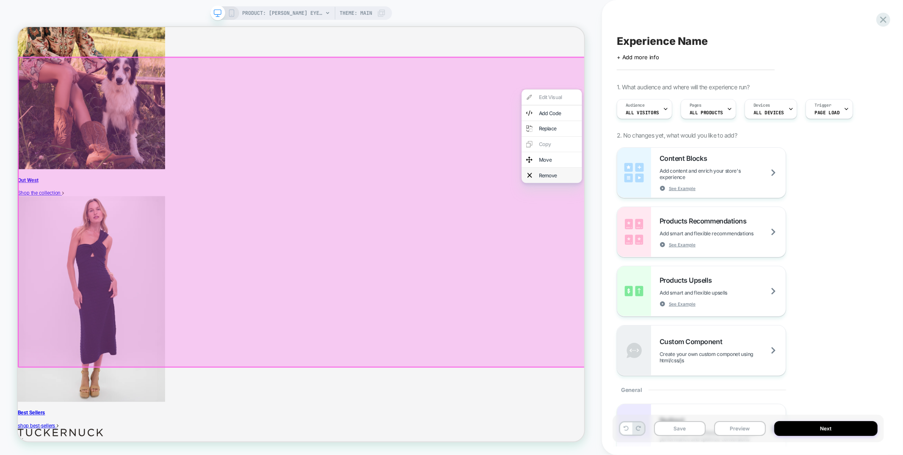
click at [718, 229] on div "Remove" at bounding box center [739, 224] width 52 height 8
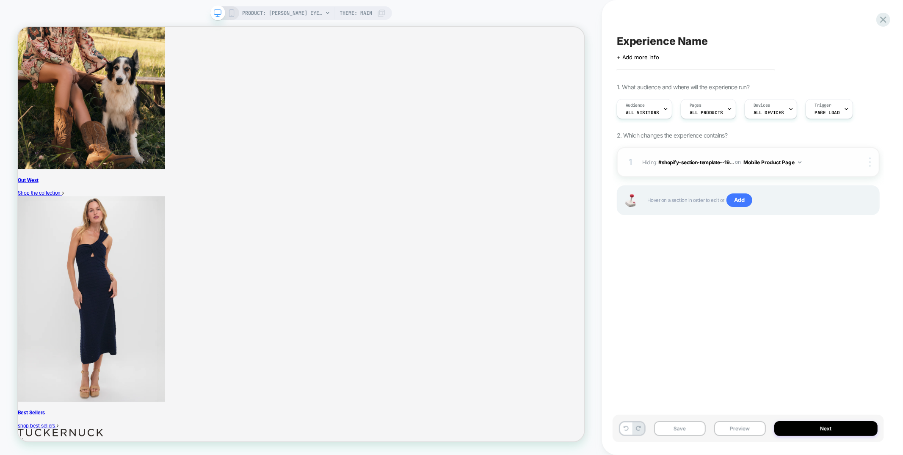
click at [871, 162] on img at bounding box center [870, 162] width 2 height 9
click at [838, 187] on div "Target All Devices" at bounding box center [820, 184] width 75 height 23
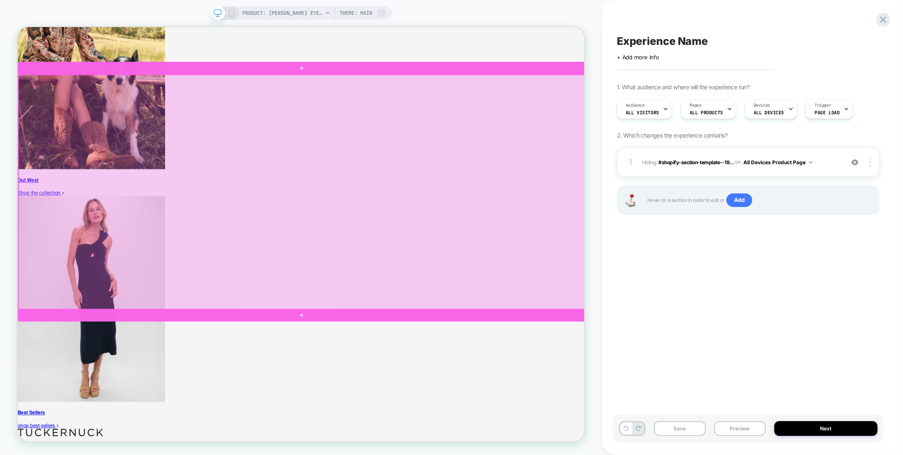
click at [689, 127] on div at bounding box center [397, 247] width 757 height 313
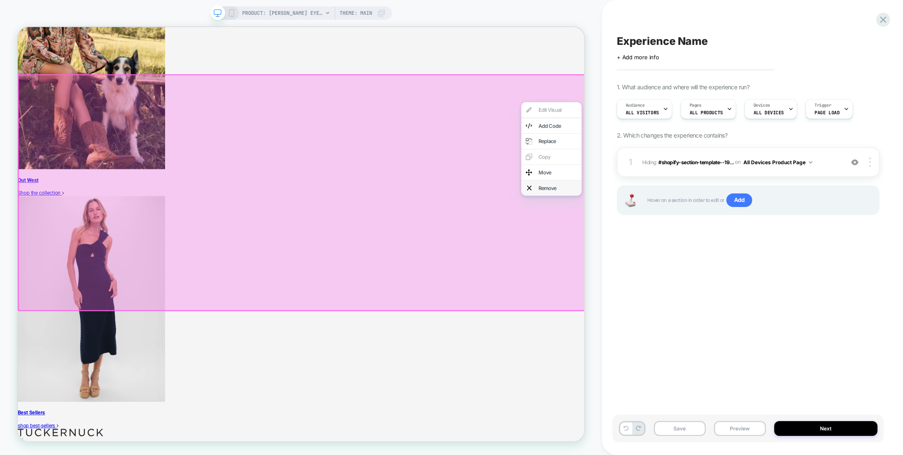
click at [712, 245] on div "Remove" at bounding box center [729, 241] width 80 height 20
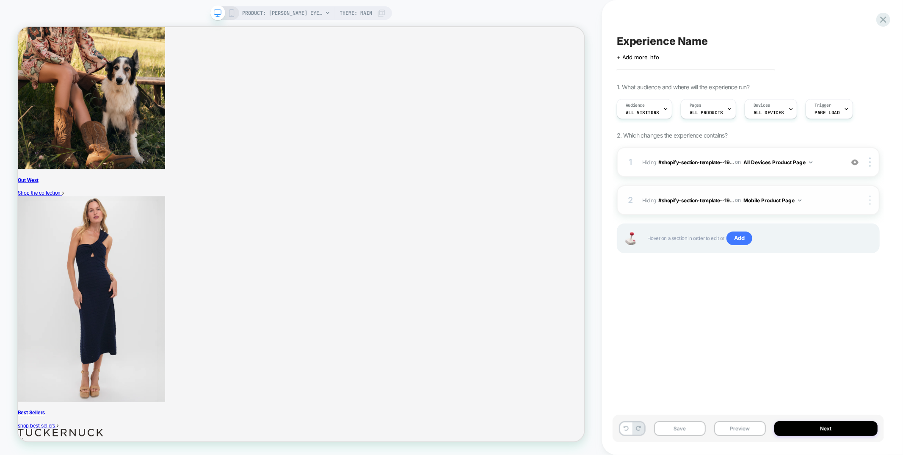
click at [870, 197] on img at bounding box center [870, 200] width 2 height 9
click at [872, 202] on div at bounding box center [872, 200] width 16 height 9
click at [837, 223] on div "Target All Devices" at bounding box center [820, 222] width 75 height 23
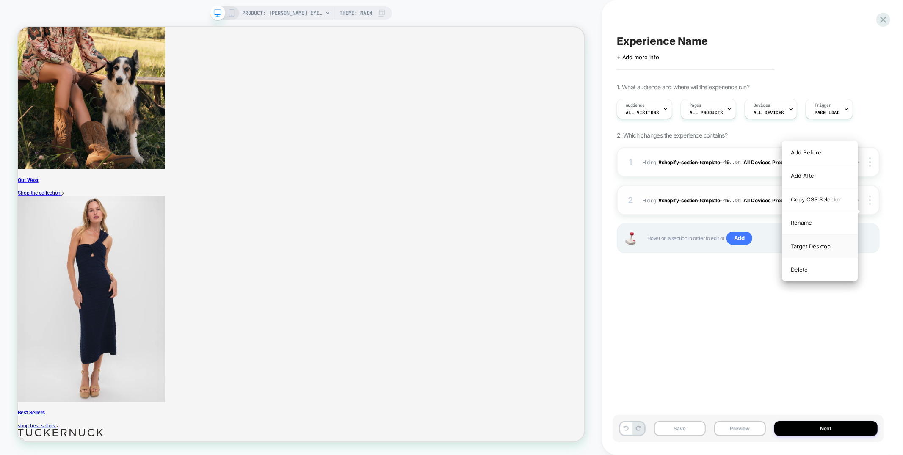
scroll to position [1006, 0]
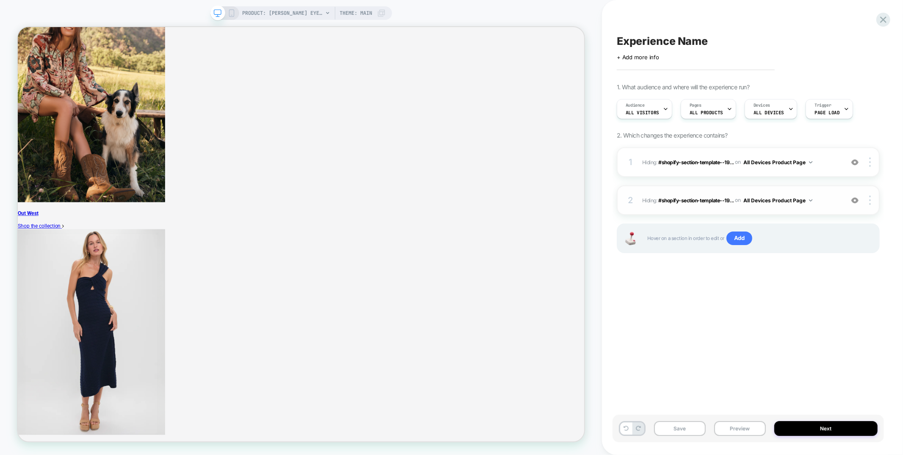
click at [747, 190] on div "2 Hiding : #shopify-section-template--19... #shopify-section-template--19497625…" at bounding box center [748, 200] width 263 height 30
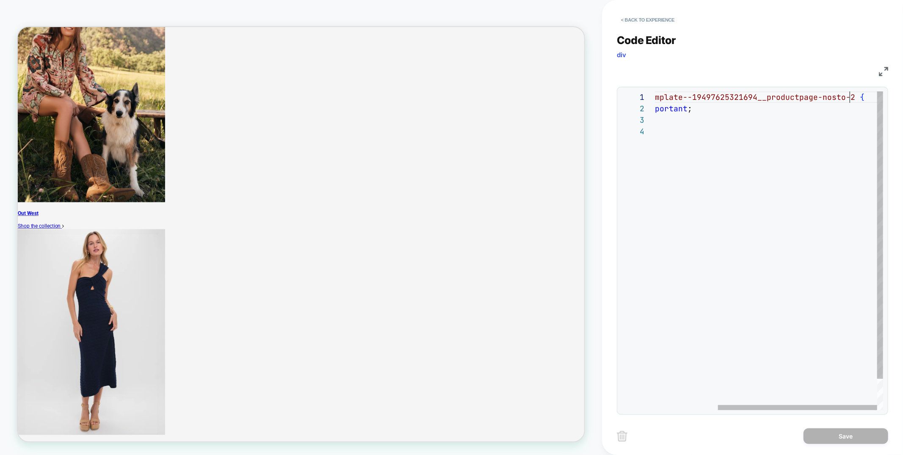
scroll to position [0, 0]
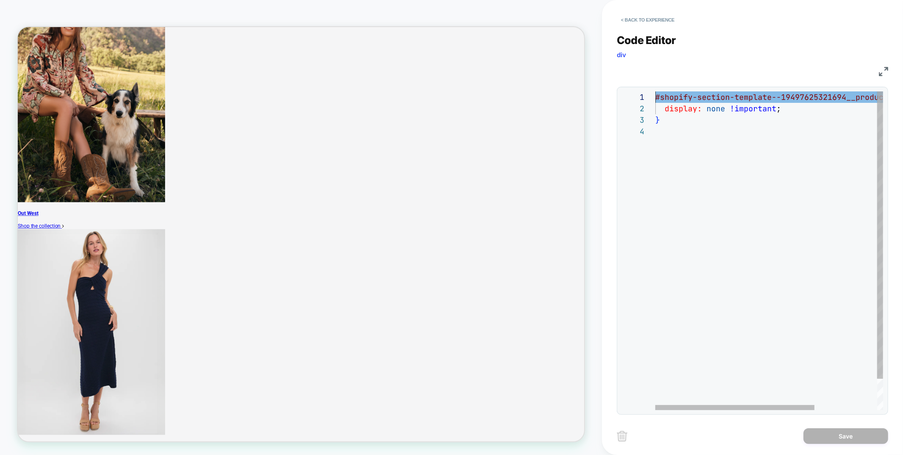
drag, startPoint x: 852, startPoint y: 97, endPoint x: 602, endPoint y: 94, distance: 249.9
click at [656, 97] on div "#shopify-section-template--19497625321694__product page-nosto-2 { display: none…" at bounding box center [814, 267] width 317 height 353
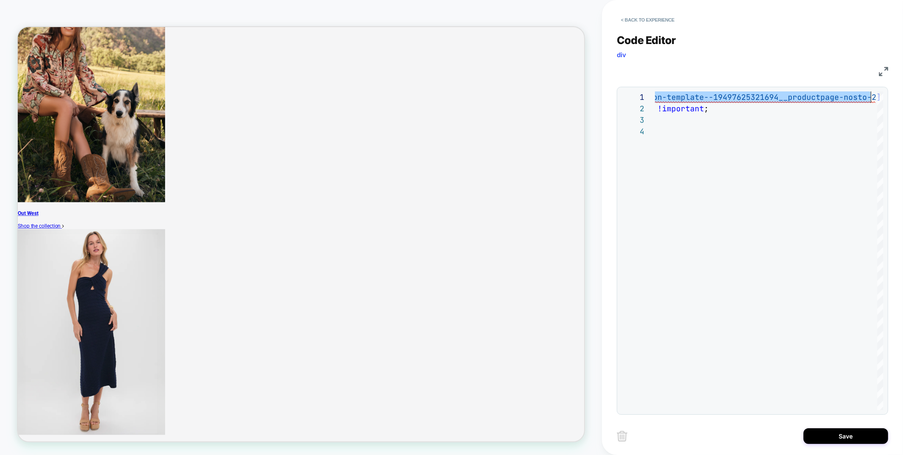
scroll to position [1050, 0]
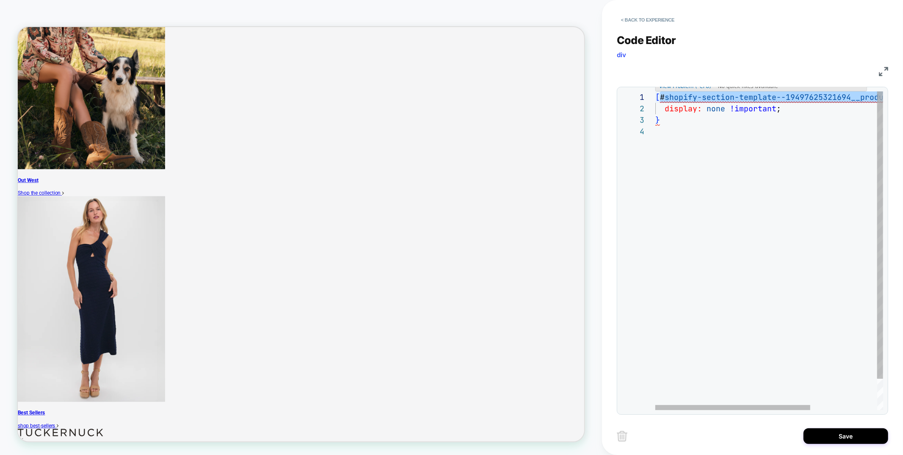
click at [659, 97] on div "[ # shopify-section-template--19497625321694__productp age-nosto-2 ] { display:…" at bounding box center [819, 267] width 326 height 353
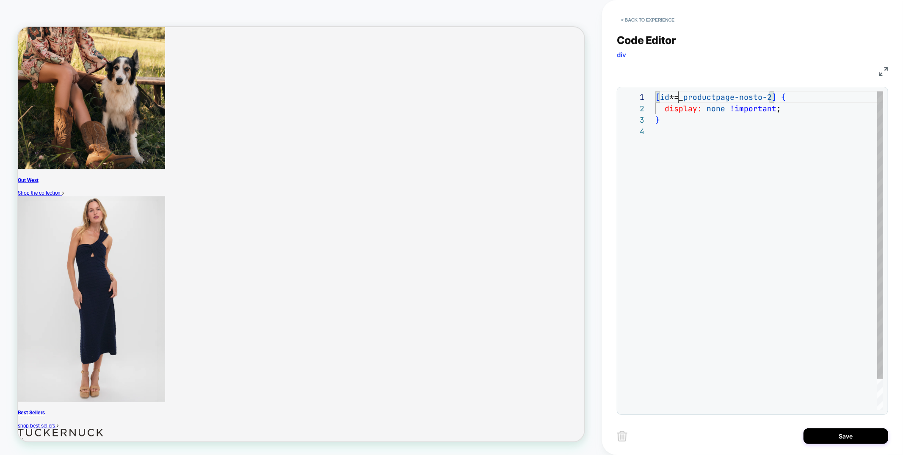
scroll to position [1006, 0]
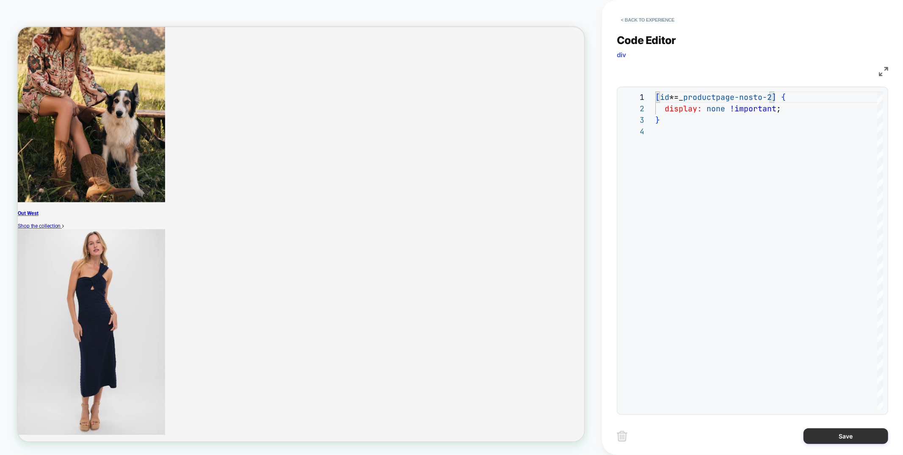
type textarea "**********"
click at [854, 437] on button "Save" at bounding box center [846, 437] width 85 height 16
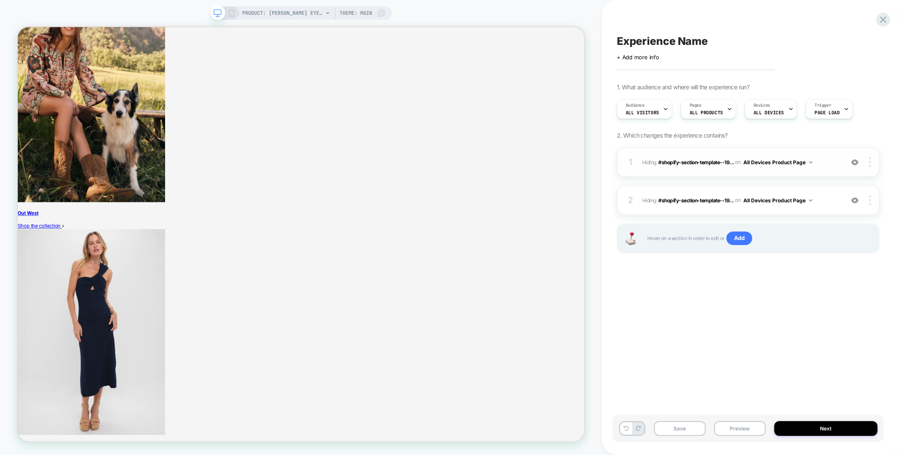
click at [726, 172] on div "1 Hiding : #shopify-section-template--19... #shopify-section-template--19497625…" at bounding box center [748, 162] width 263 height 30
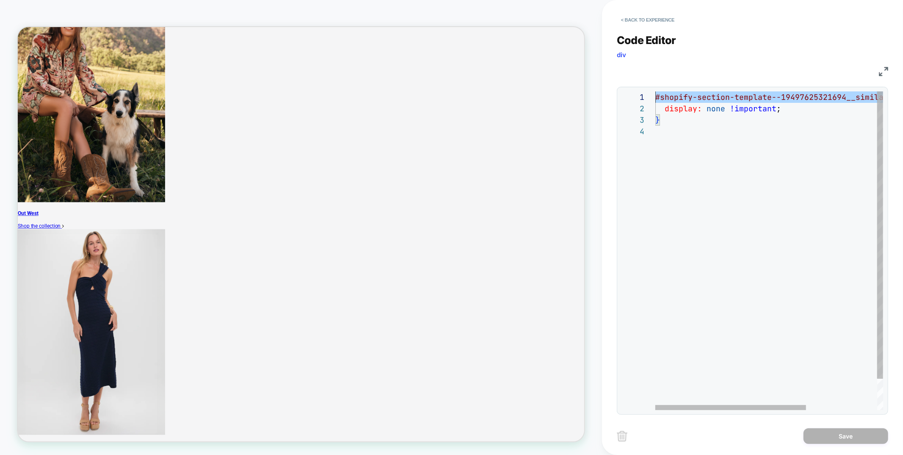
scroll to position [0, 0]
drag, startPoint x: 853, startPoint y: 97, endPoint x: 531, endPoint y: 96, distance: 322.3
click at [656, 96] on div "#shopify-section-template--19497625321694__similar _products_AB7xpm { display: …" at bounding box center [823, 267] width 335 height 353
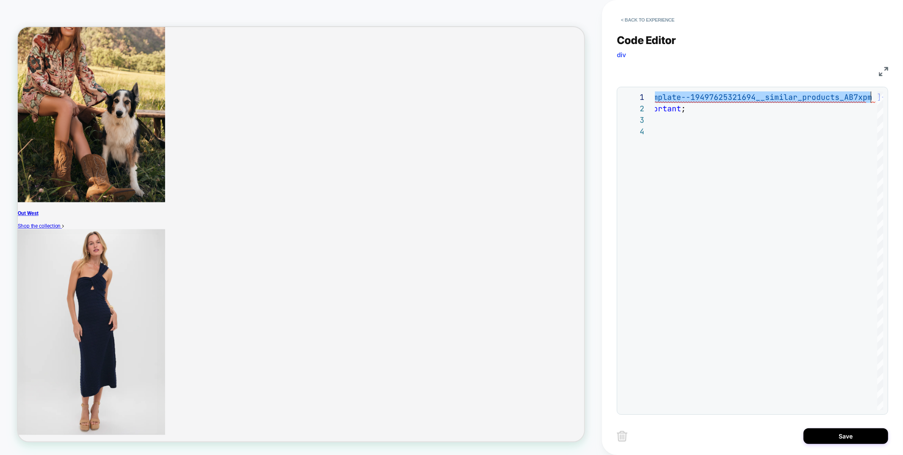
scroll to position [1050, 0]
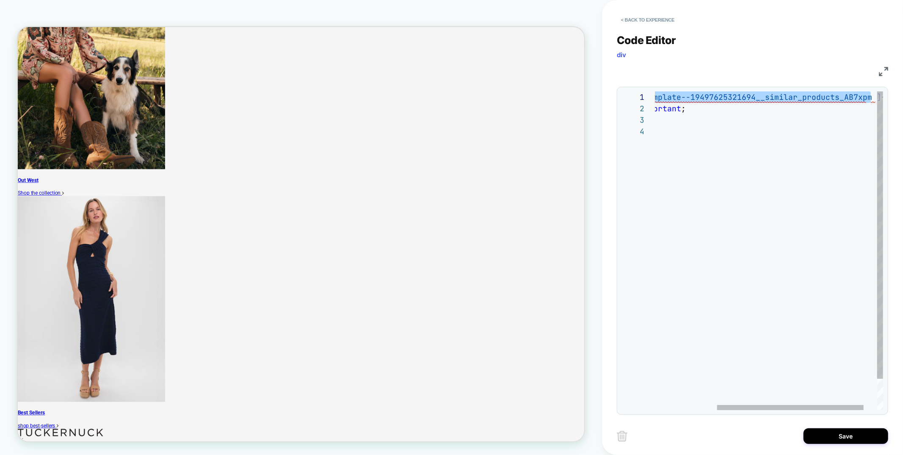
drag, startPoint x: 833, startPoint y: 97, endPoint x: 863, endPoint y: 97, distance: 30.1
click at [863, 97] on div "[ # shopify-section-template--19497625321694__similar_ products_AB7xpm ] { disp…" at bounding box center [732, 267] width 344 height 353
drag, startPoint x: 866, startPoint y: 99, endPoint x: 874, endPoint y: 100, distance: 8.1
click at [867, 99] on span "[ # shopify-section-template--19497625321694__similar_ products_AB7xpm ] {" at bounding box center [723, 97] width 326 height 10
click at [868, 98] on div "[ # shopify-section-template--19497625321694__similar_ products_AB7xpm ] { disp…" at bounding box center [732, 267] width 344 height 353
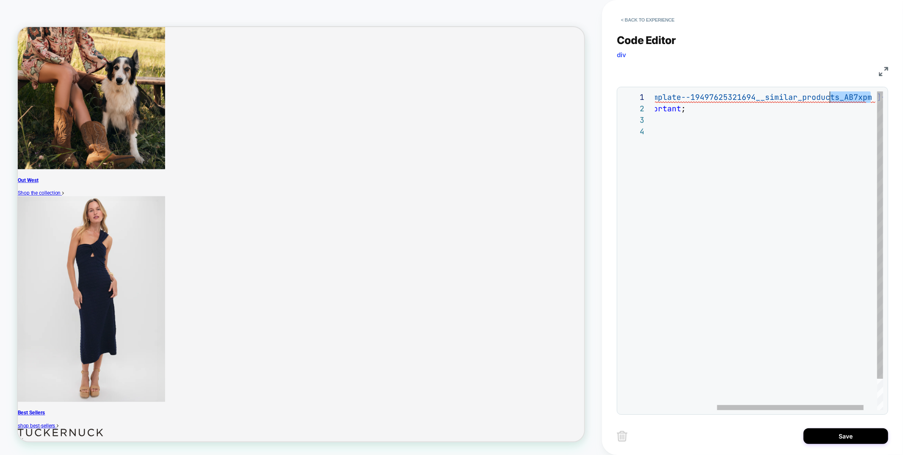
scroll to position [0, 274]
drag, startPoint x: 871, startPoint y: 97, endPoint x: 835, endPoint y: 97, distance: 36.4
click at [835, 97] on div "[ # shopify-section-template--19497625321694__similar_ products_AB7xpm ] { disp…" at bounding box center [732, 267] width 344 height 353
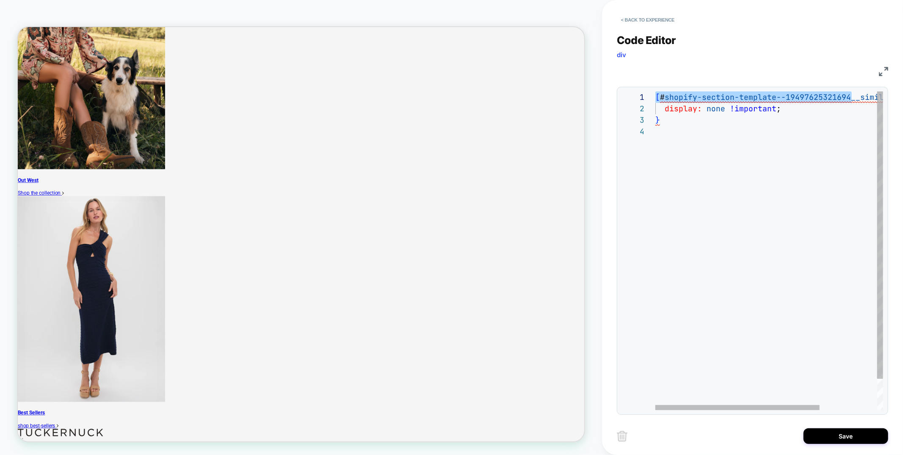
scroll to position [0, 5]
drag, startPoint x: 772, startPoint y: 99, endPoint x: 661, endPoint y: 102, distance: 111.4
click at [661, 102] on div "[ # shopify-section-template--19497625321694__similar_ products ] { display: no…" at bounding box center [809, 267] width 307 height 353
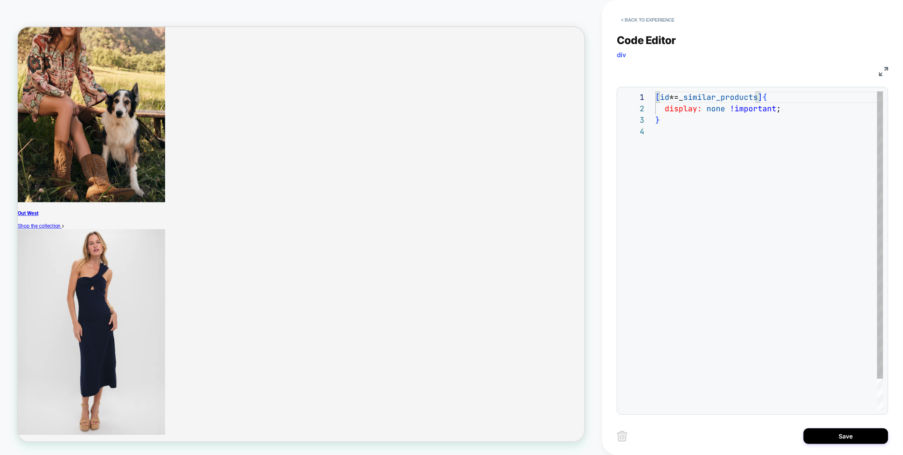
scroll to position [0, 28]
drag, startPoint x: 776, startPoint y: 160, endPoint x: 777, endPoint y: 175, distance: 15.3
click at [776, 161] on div "[ id *=_ similar_products ] { display: none !important ; }" at bounding box center [770, 267] width 228 height 353
type textarea "**********"
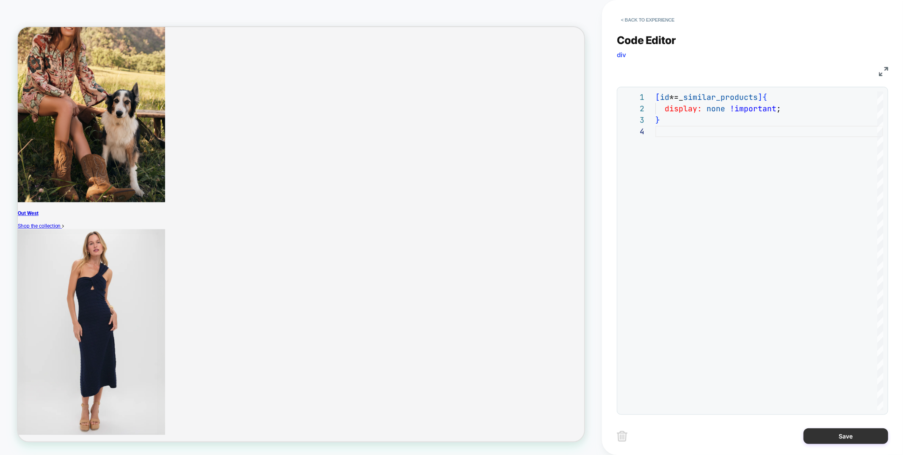
click at [859, 437] on button "Save" at bounding box center [846, 437] width 85 height 16
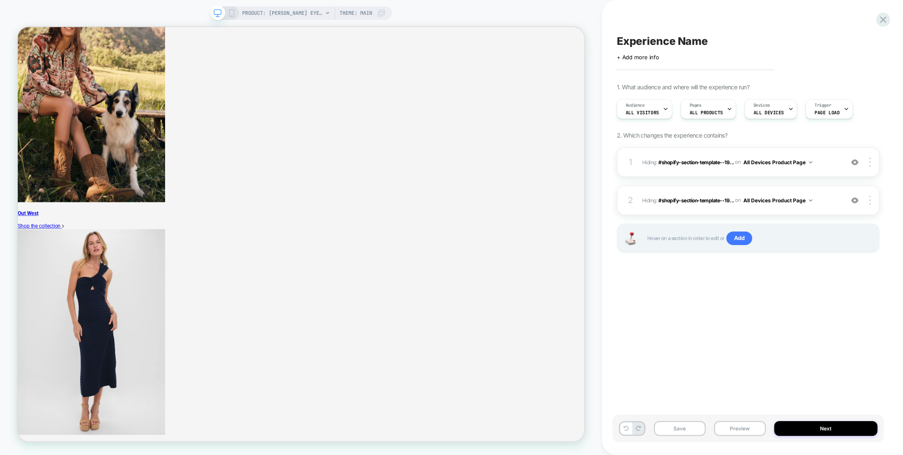
click at [657, 36] on span "Experience Name" at bounding box center [662, 41] width 91 height 13
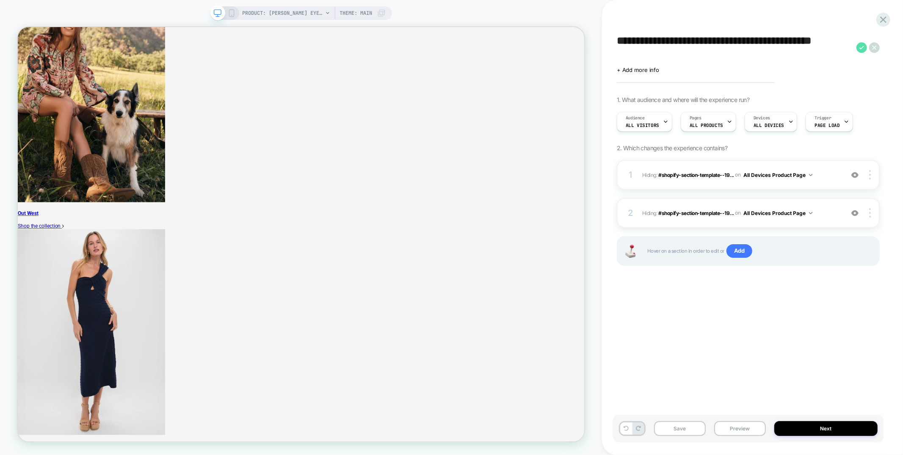
type textarea "**********"
click at [861, 44] on icon at bounding box center [862, 47] width 11 height 11
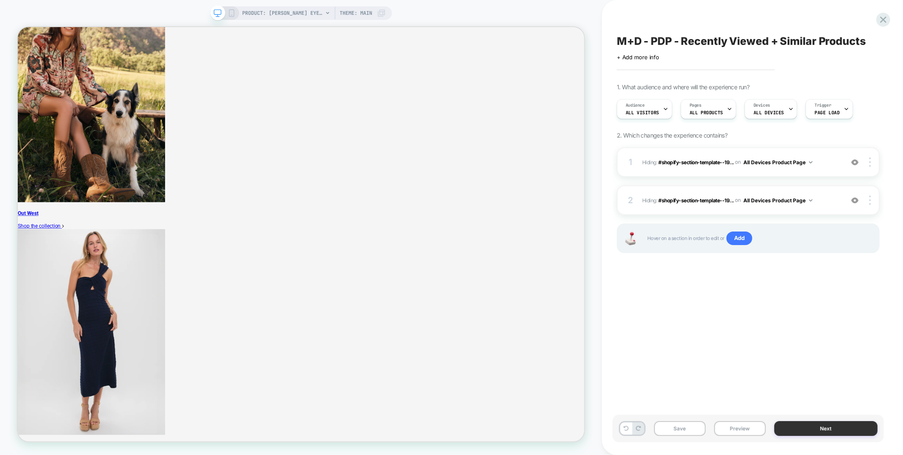
click at [839, 429] on button "Next" at bounding box center [826, 428] width 103 height 15
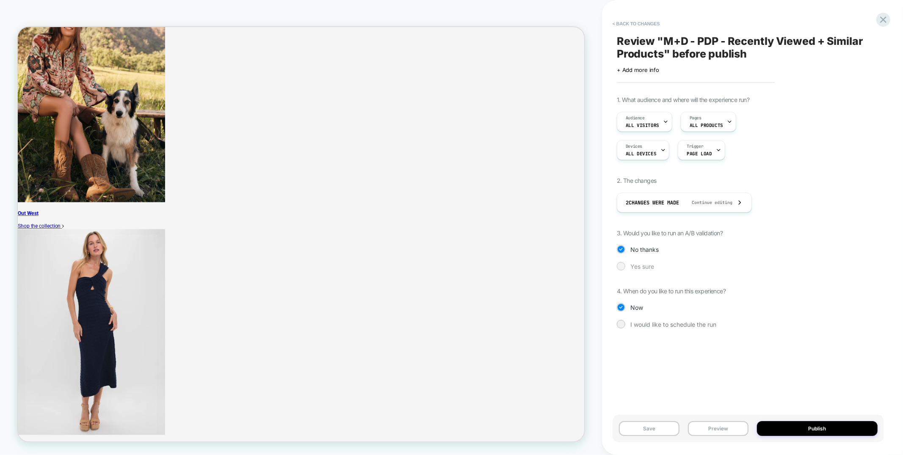
click at [646, 265] on span "Yes sure" at bounding box center [643, 266] width 24 height 7
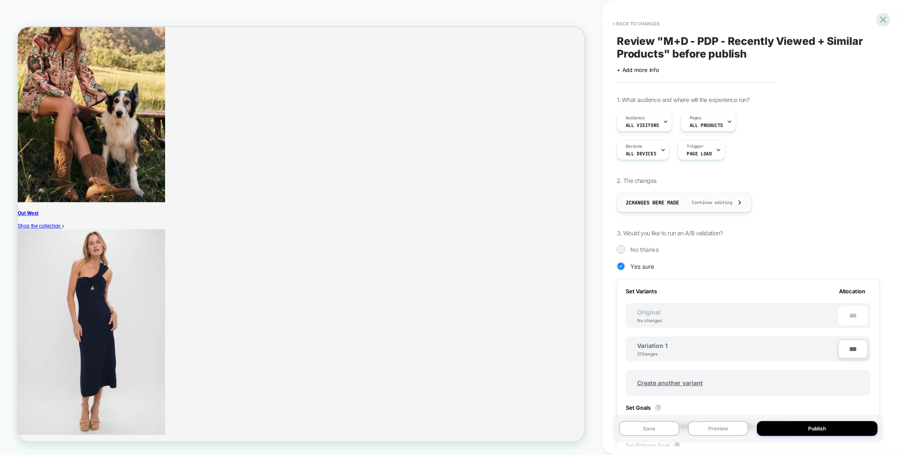
drag, startPoint x: 646, startPoint y: 265, endPoint x: 685, endPoint y: 195, distance: 80.4
click at [646, 265] on span "Yes sure" at bounding box center [643, 266] width 24 height 7
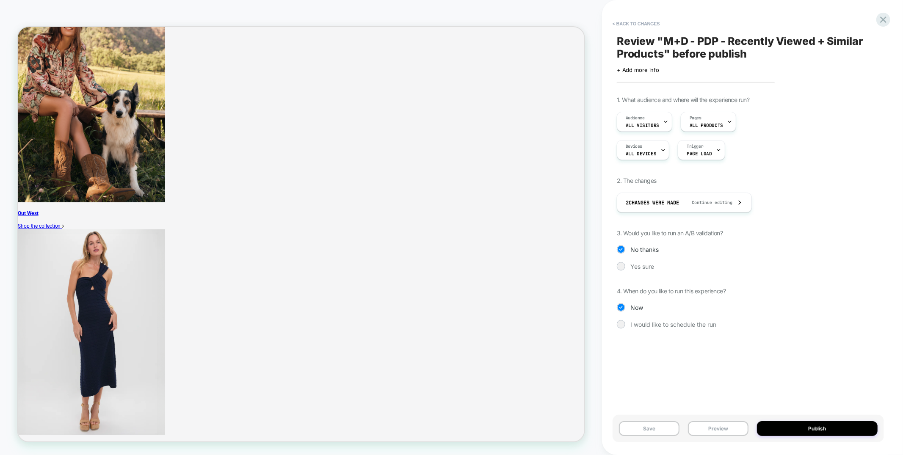
scroll to position [0, 0]
click at [639, 263] on span "Yes sure" at bounding box center [643, 266] width 24 height 7
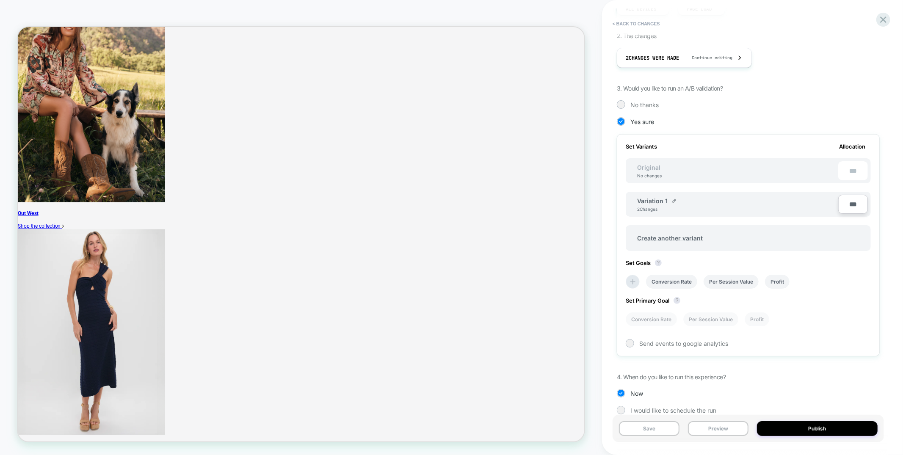
scroll to position [155, 0]
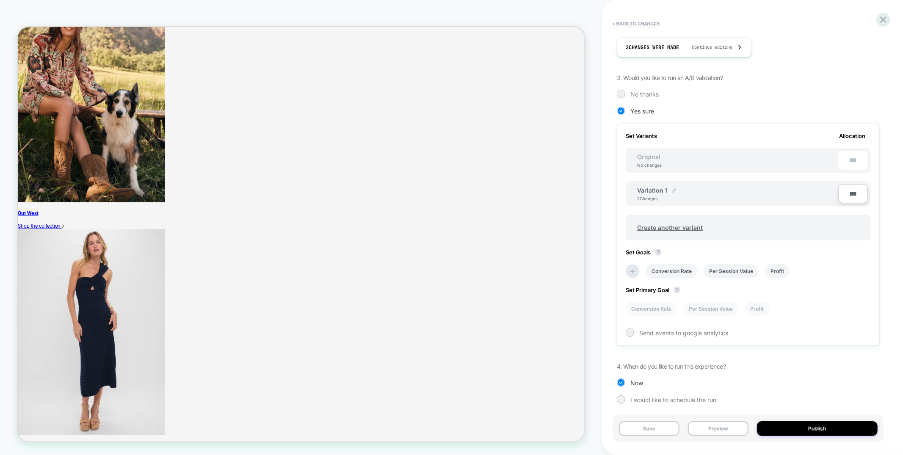
click at [674, 189] on img at bounding box center [674, 190] width 4 height 4
click at [659, 191] on input "**********" at bounding box center [667, 194] width 61 height 17
type input "**********"
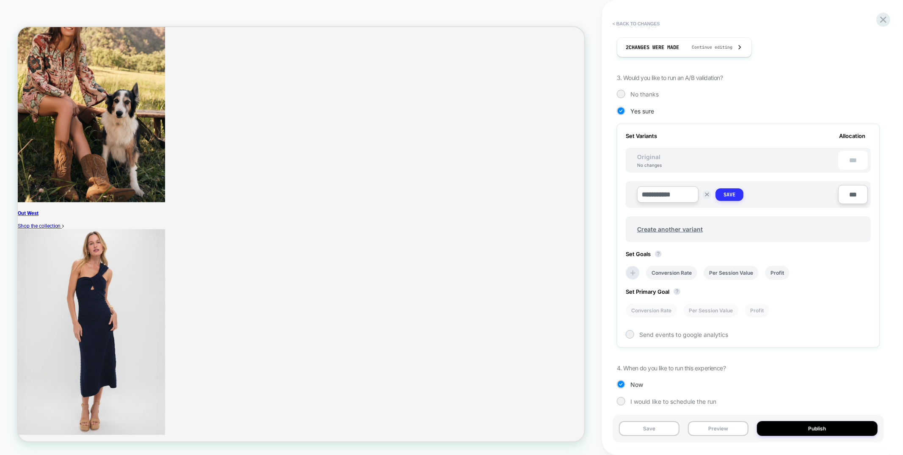
click at [734, 197] on button "Save" at bounding box center [730, 194] width 28 height 13
click at [674, 225] on span "Create another variant" at bounding box center [670, 228] width 83 height 20
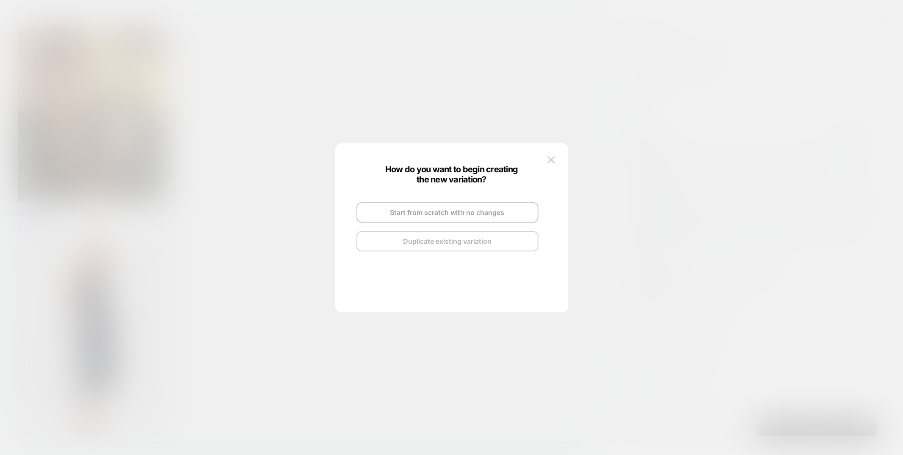
click at [424, 238] on button "Duplicate existing variation" at bounding box center [448, 241] width 182 height 20
click at [491, 203] on img at bounding box center [491, 203] width 4 height 4
click at [452, 202] on input "**********" at bounding box center [437, 202] width 61 height 17
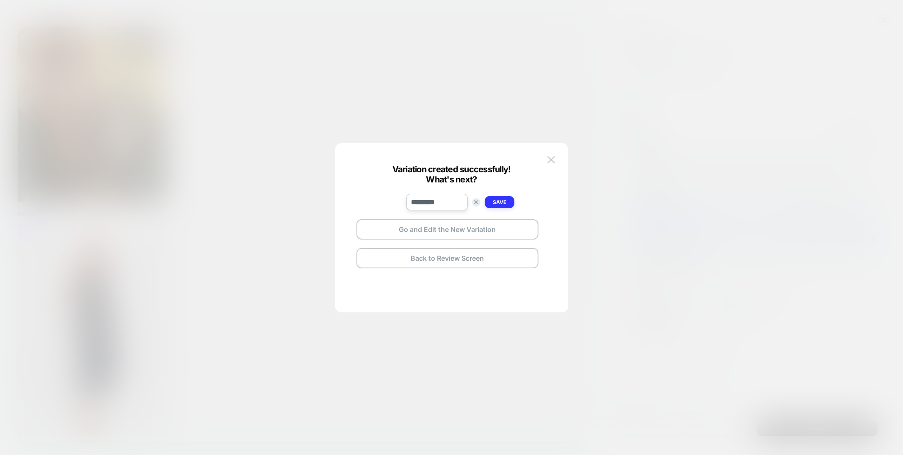
type input "*********"
click at [493, 200] on strong "Save" at bounding box center [500, 202] width 14 height 6
drag, startPoint x: 443, startPoint y: 229, endPoint x: 567, endPoint y: 270, distance: 130.7
click at [443, 229] on button "Go and Edit the New Variation" at bounding box center [448, 229] width 182 height 20
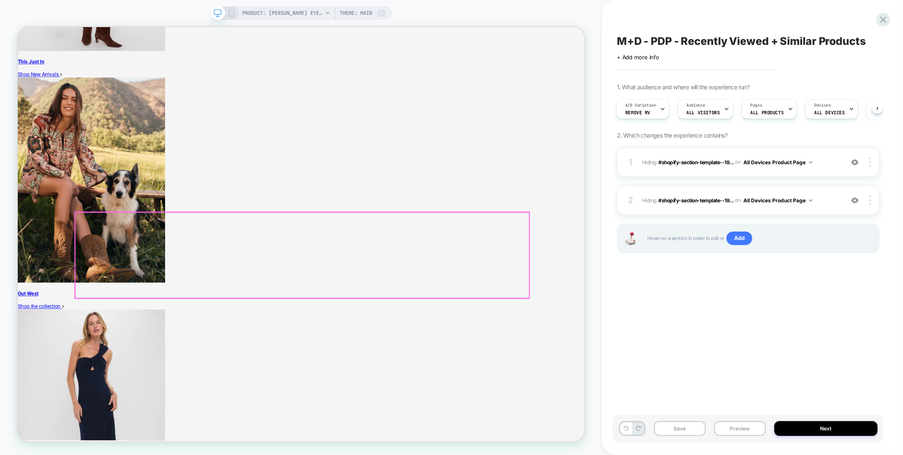
scroll to position [872, 0]
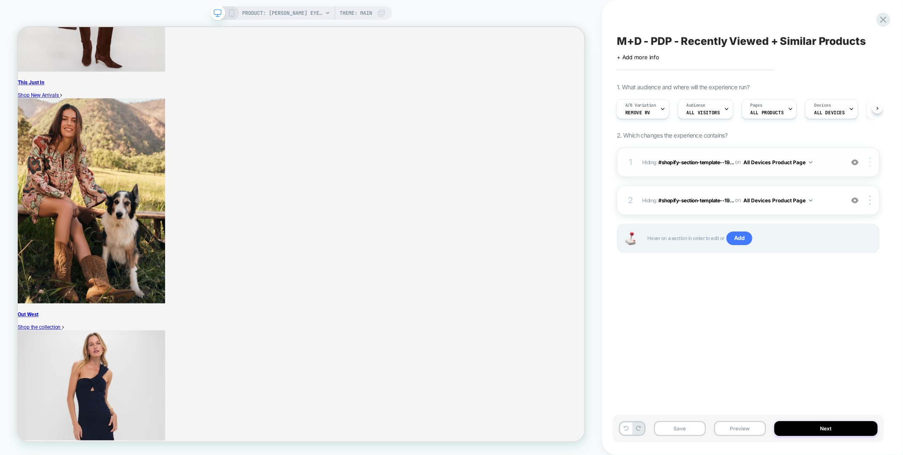
click at [869, 161] on img at bounding box center [870, 162] width 2 height 9
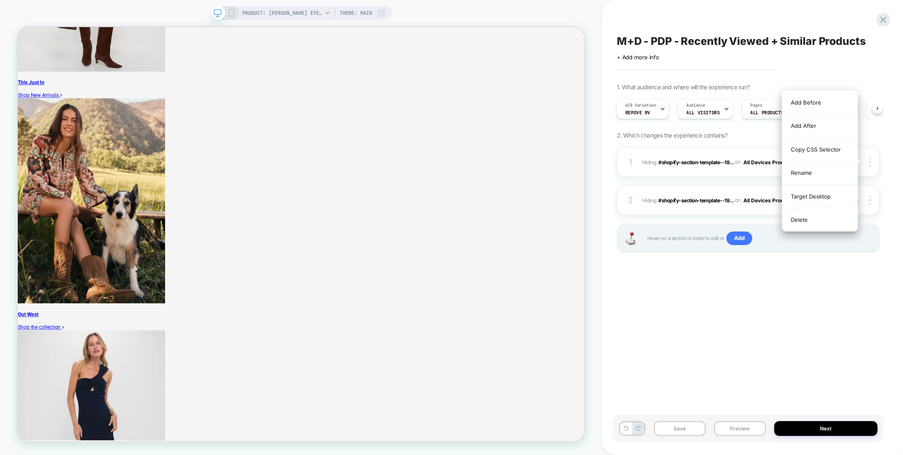
drag, startPoint x: 829, startPoint y: 214, endPoint x: 820, endPoint y: 211, distance: 9.2
click at [829, 214] on div "Delete" at bounding box center [820, 219] width 75 height 23
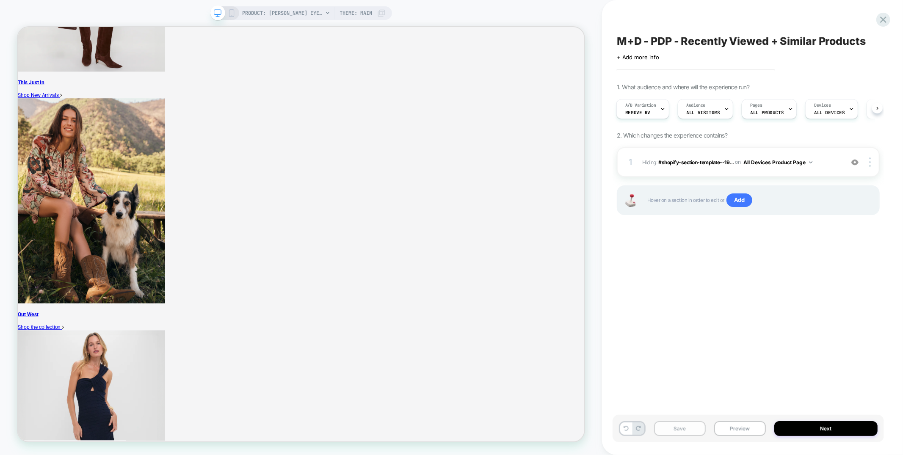
click at [682, 427] on button "Save" at bounding box center [680, 428] width 52 height 15
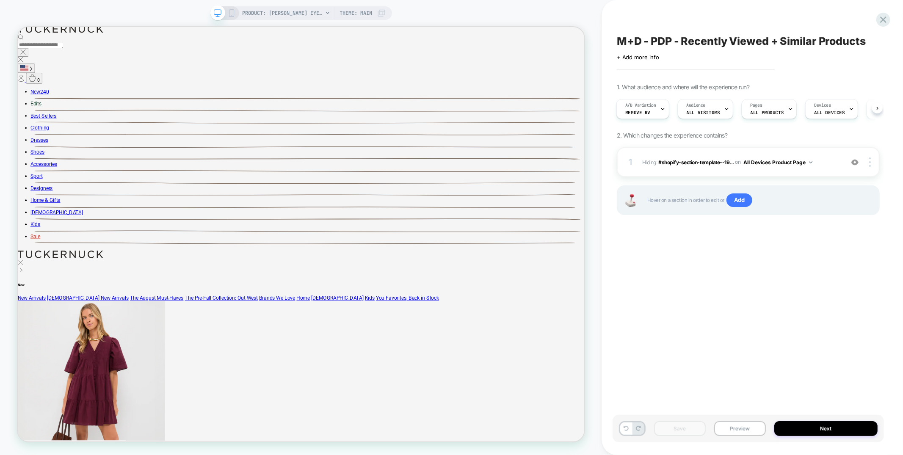
scroll to position [247, 0]
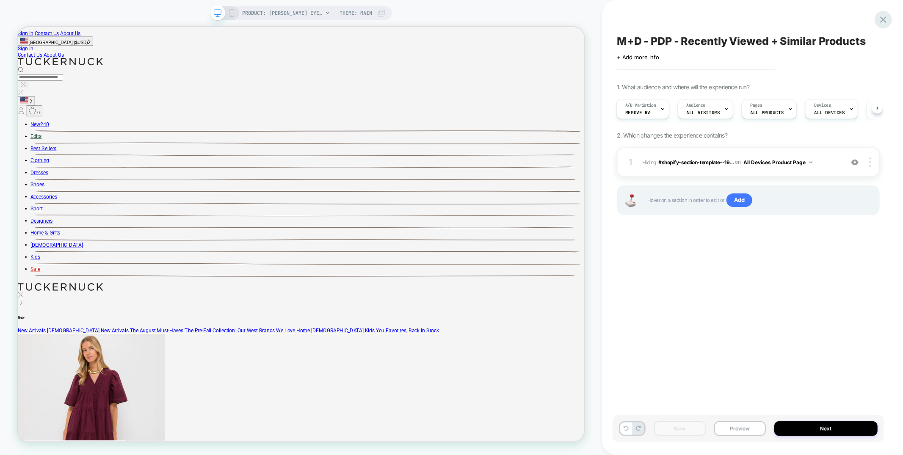
click at [882, 19] on icon at bounding box center [883, 19] width 11 height 11
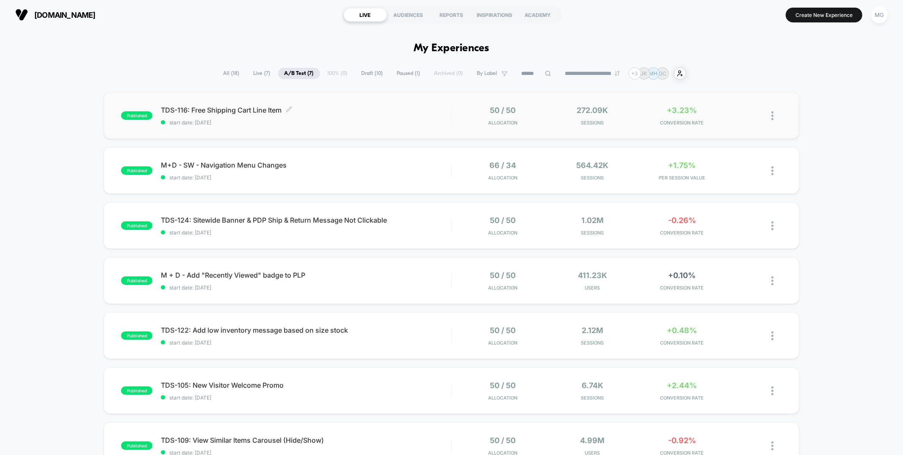
click at [369, 107] on span "TDS-116: Free Shipping Cart Line Item Click to edit experience details" at bounding box center [306, 110] width 290 height 8
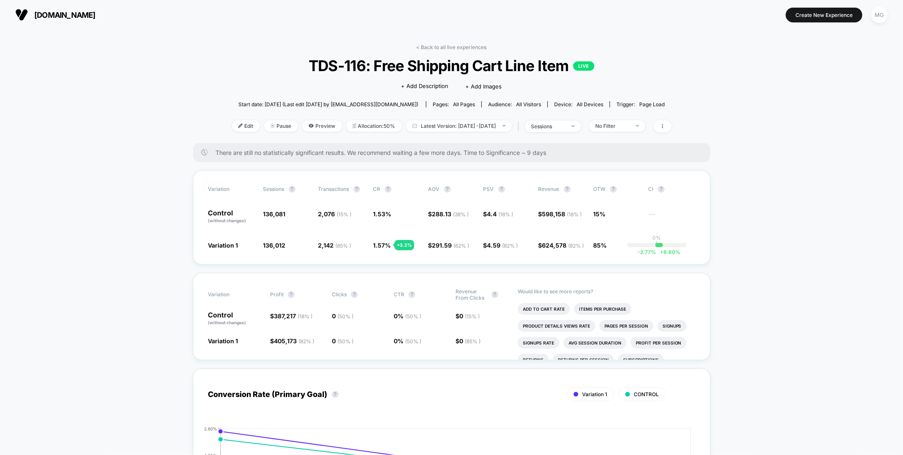
drag, startPoint x: 440, startPoint y: 47, endPoint x: 363, endPoint y: 25, distance: 79.5
click at [440, 47] on link "< Back to all live experiences" at bounding box center [452, 47] width 70 height 6
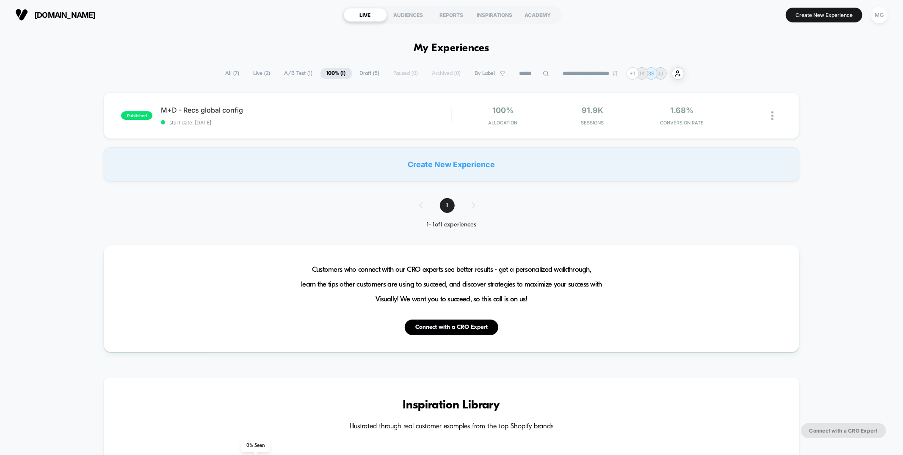
click at [293, 69] on span "A/B Test ( 1 )" at bounding box center [298, 73] width 41 height 11
click at [364, 113] on span "PUPD-9: Shorten the H1 HP Banner Click to edit experience details" at bounding box center [306, 110] width 290 height 8
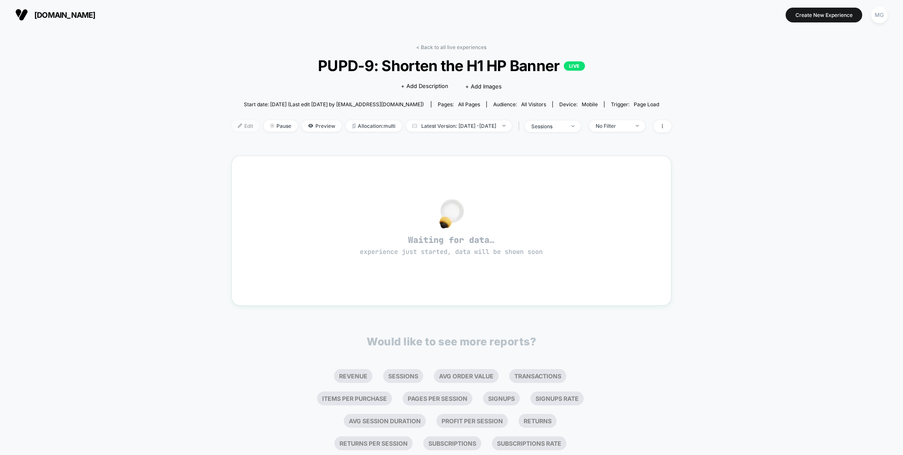
click at [233, 128] on span "Edit" at bounding box center [246, 125] width 28 height 11
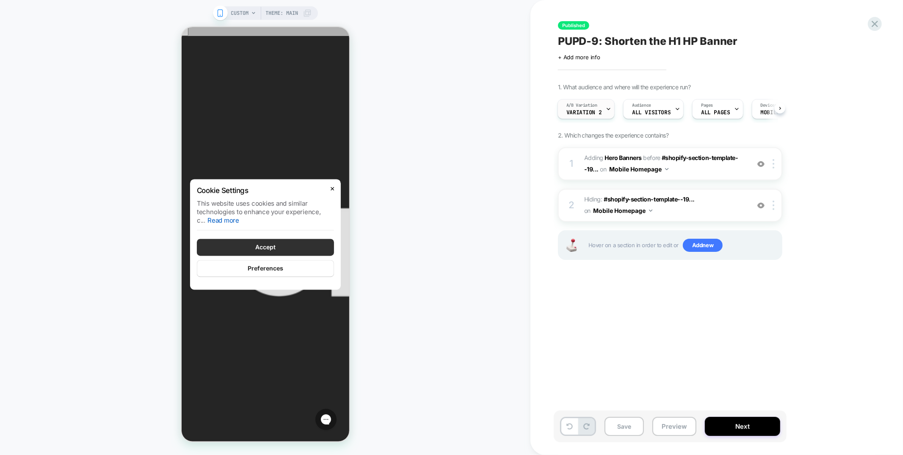
click at [597, 111] on span "Variation 2" at bounding box center [584, 113] width 35 height 6
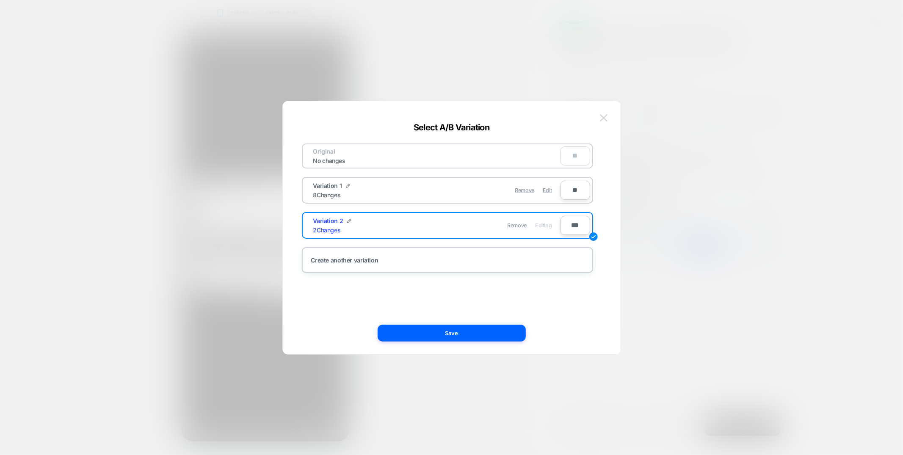
click at [606, 116] on img at bounding box center [604, 117] width 8 height 7
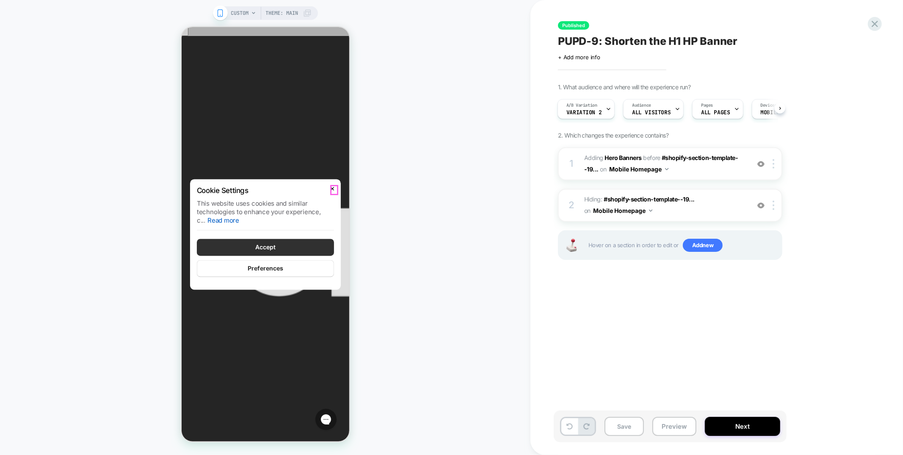
click at [332, 185] on button "Close" at bounding box center [332, 188] width 7 height 8
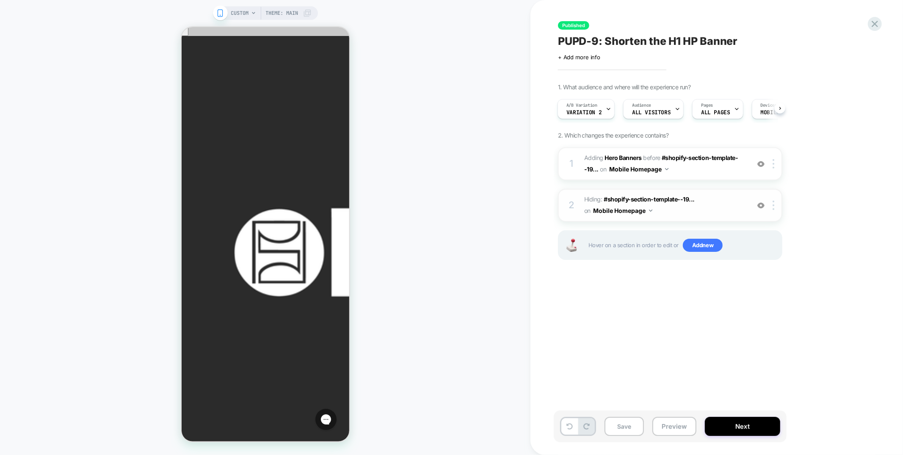
click at [695, 203] on span "Hiding : #shopify-section-template--19... #shopify-section-template--1933869629…" at bounding box center [664, 205] width 161 height 23
click at [683, 167] on span "#_loomi_addon_1755276570113 Adding Hero Banners BEFORE #shopify-section-templat…" at bounding box center [664, 163] width 161 height 23
click at [241, 13] on span "CUSTOM" at bounding box center [240, 13] width 18 height 14
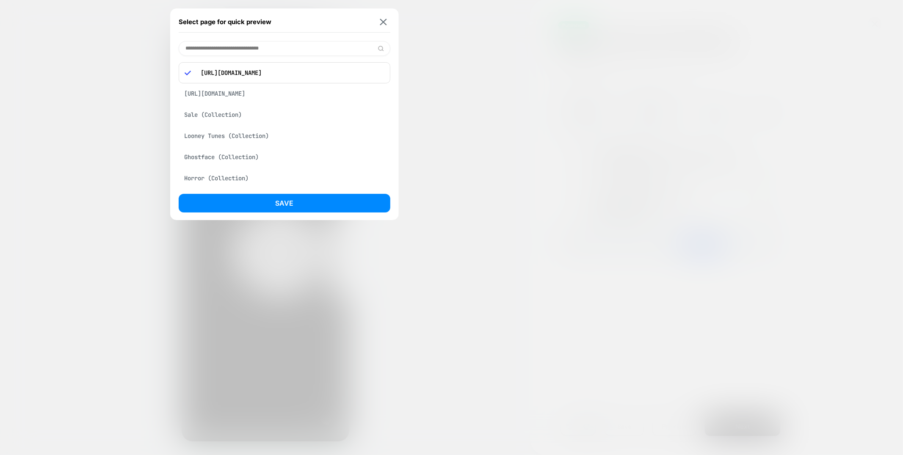
click at [272, 48] on input at bounding box center [285, 48] width 212 height 15
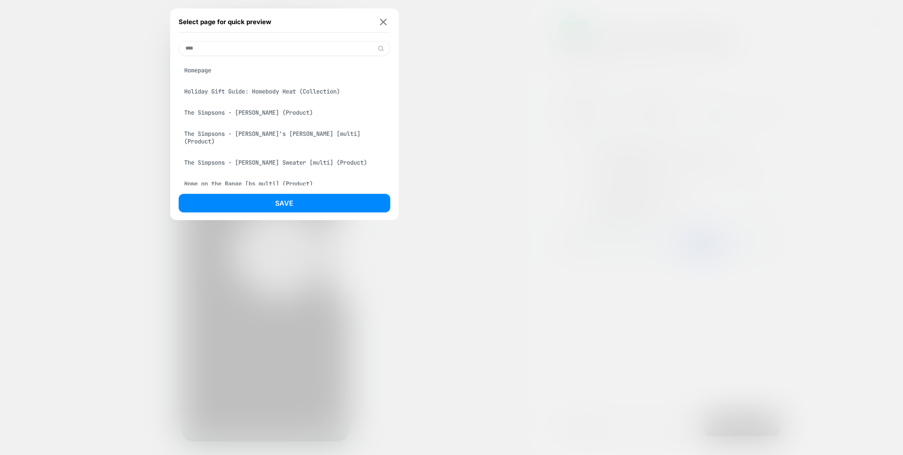
type input "****"
click at [268, 66] on div "Homepage" at bounding box center [285, 70] width 212 height 16
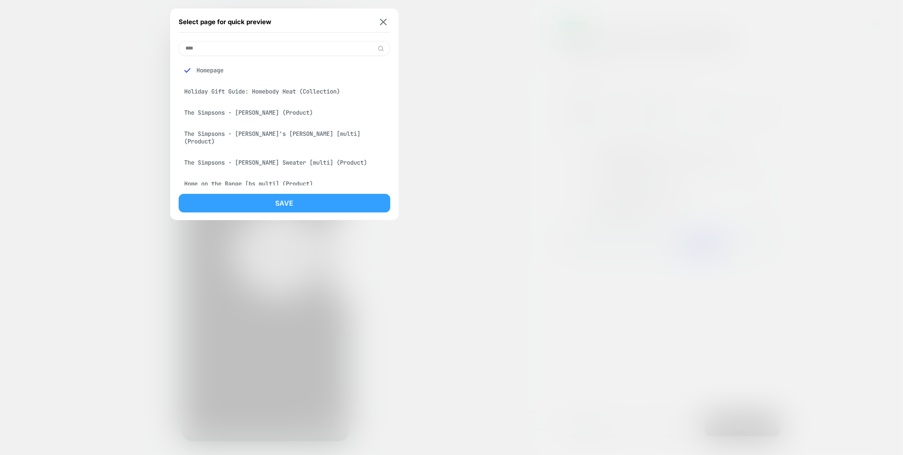
click at [250, 194] on button "Save" at bounding box center [285, 203] width 212 height 19
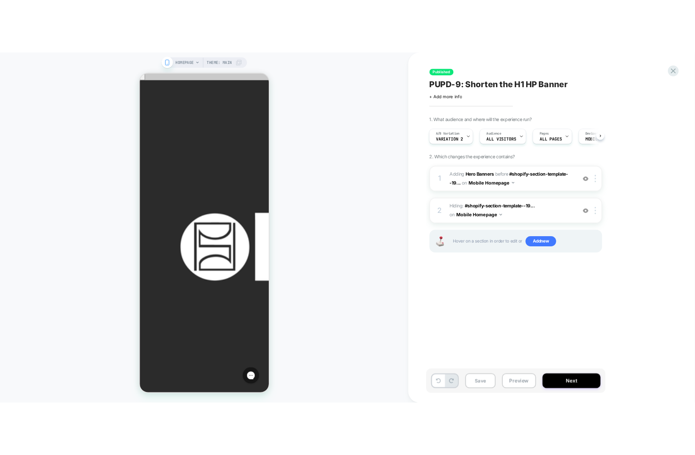
scroll to position [0, 1]
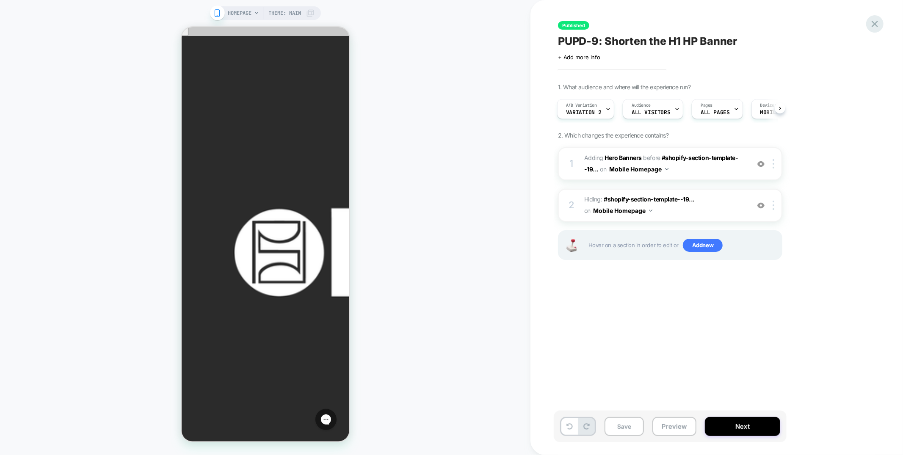
click at [872, 24] on icon at bounding box center [874, 23] width 11 height 11
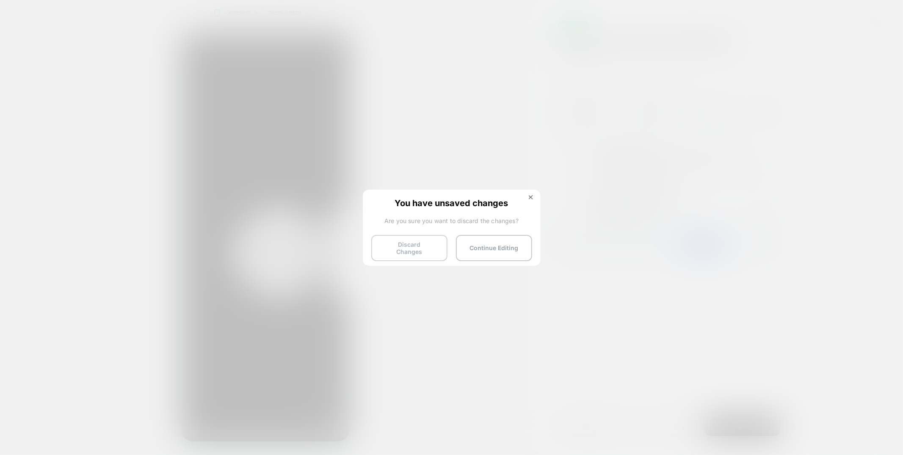
click at [428, 241] on button "Discard Changes" at bounding box center [409, 248] width 76 height 26
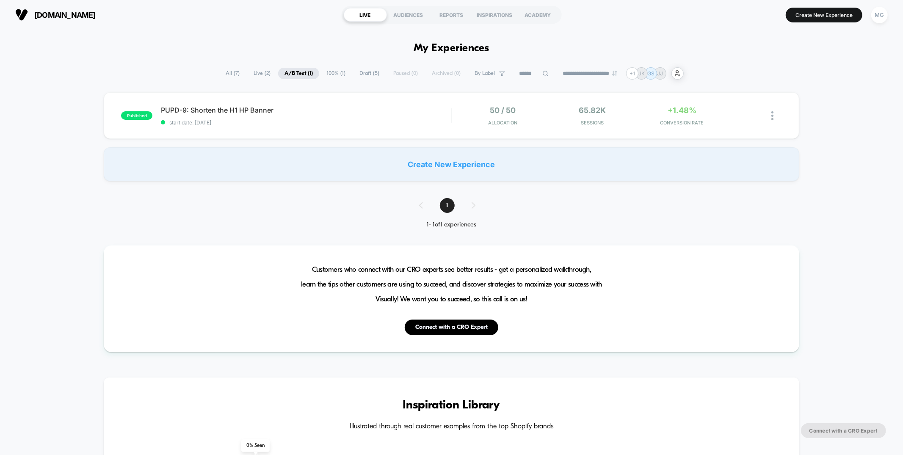
click at [364, 75] on span "Draft ( 5 )" at bounding box center [369, 73] width 33 height 11
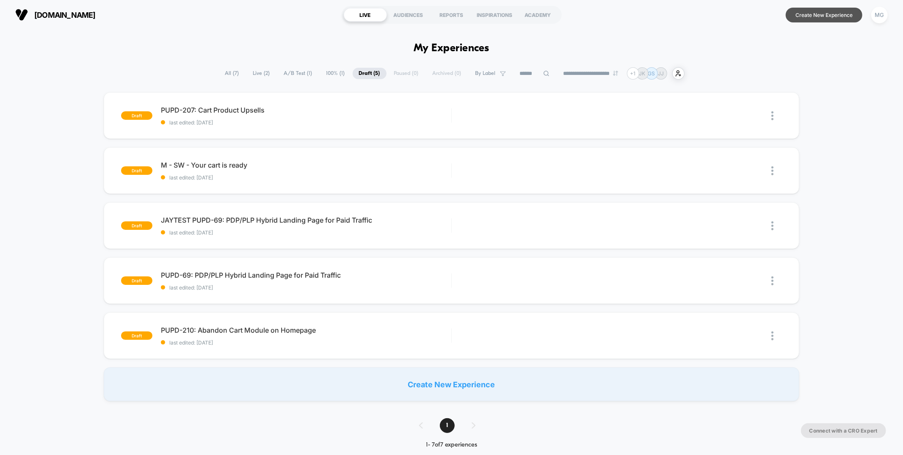
click at [819, 18] on button "Create New Experience" at bounding box center [824, 15] width 77 height 15
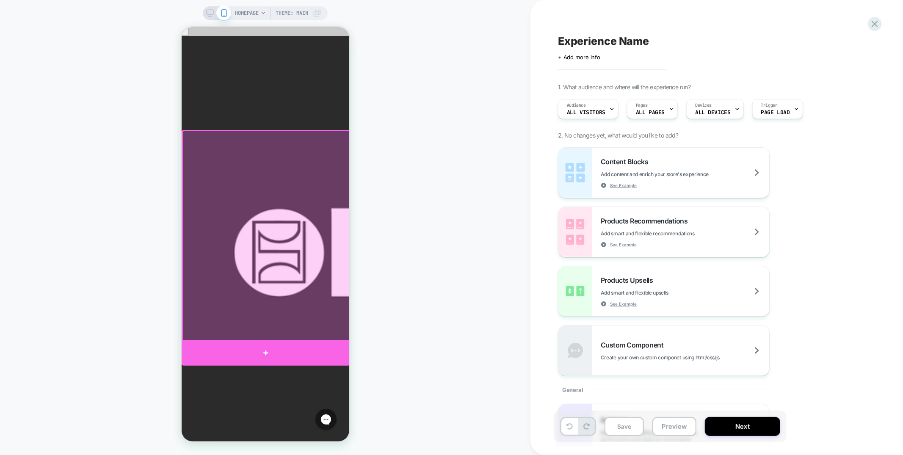
click at [332, 353] on div at bounding box center [265, 352] width 169 height 25
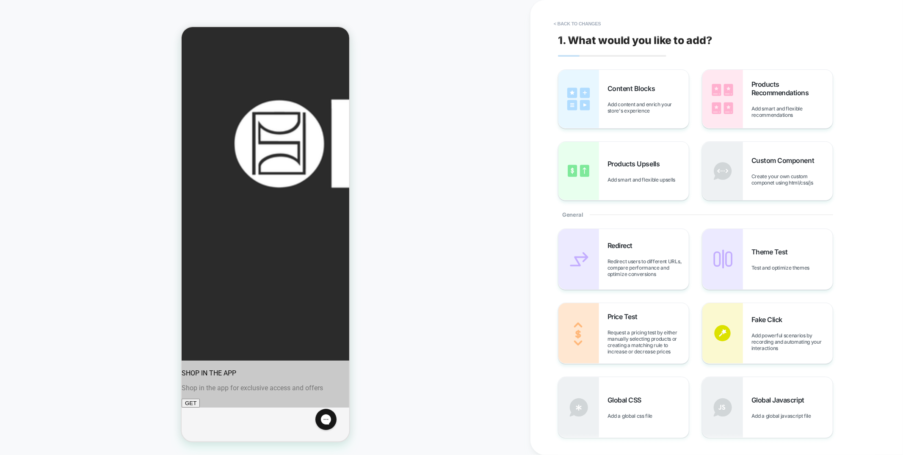
scroll to position [110, 0]
click at [746, 111] on div "Products Recommendations Add smart and flexible recommendations" at bounding box center [768, 99] width 130 height 58
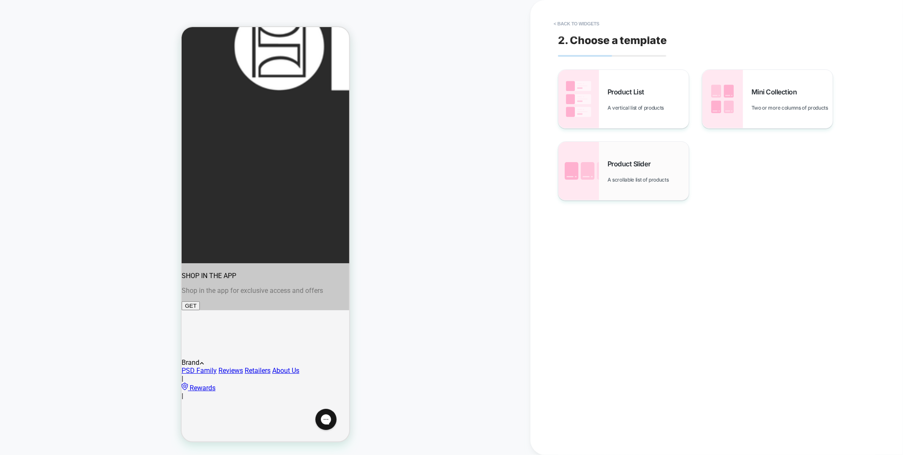
scroll to position [208, 0]
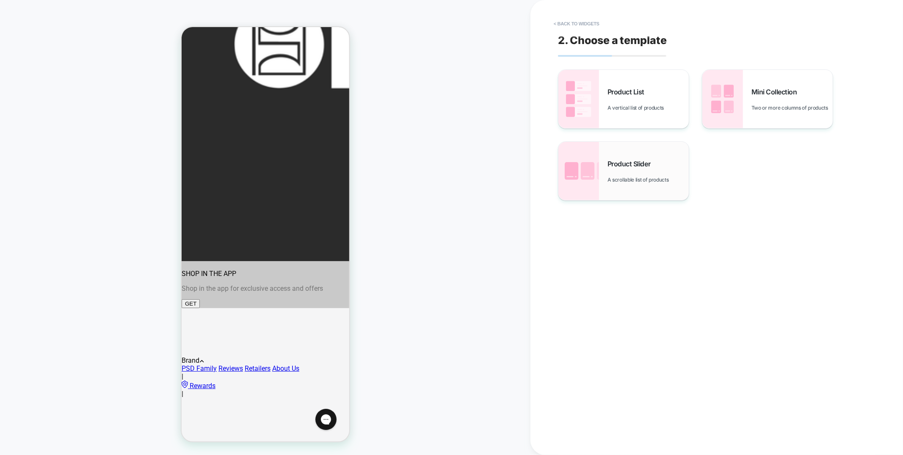
click at [655, 182] on span "A scrollable list of products" at bounding box center [641, 180] width 66 height 6
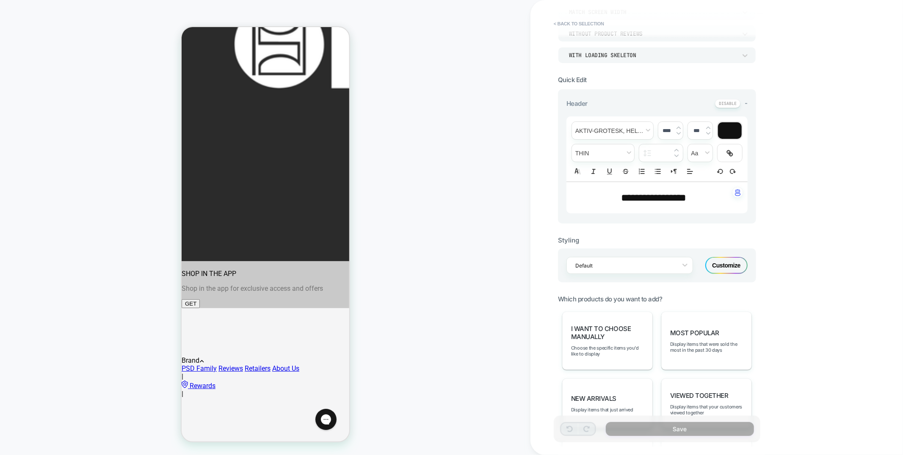
scroll to position [171, 0]
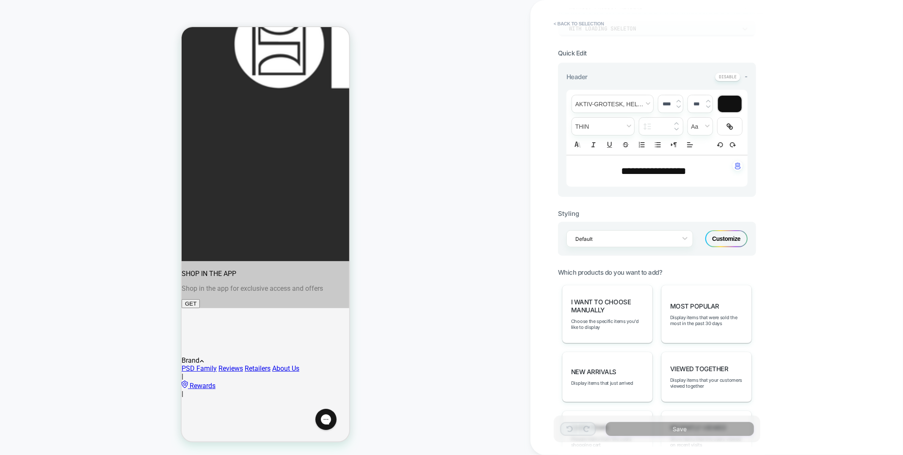
click at [733, 239] on div "Customize" at bounding box center [727, 238] width 42 height 17
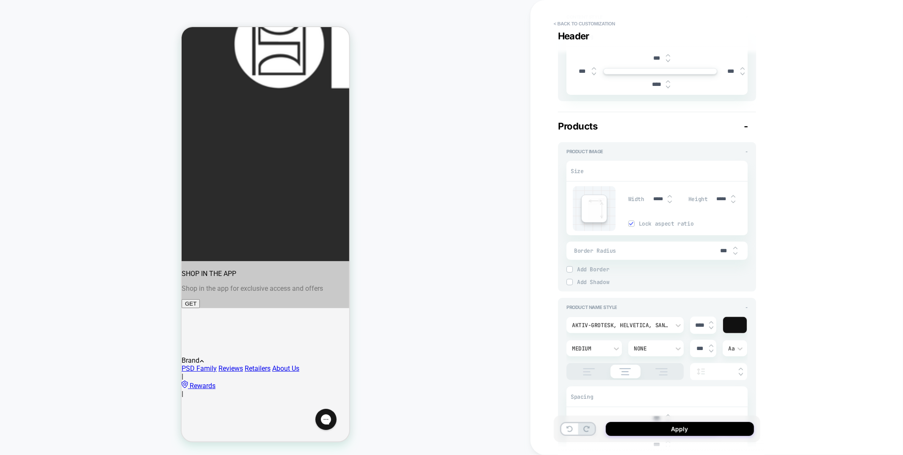
scroll to position [336, 0]
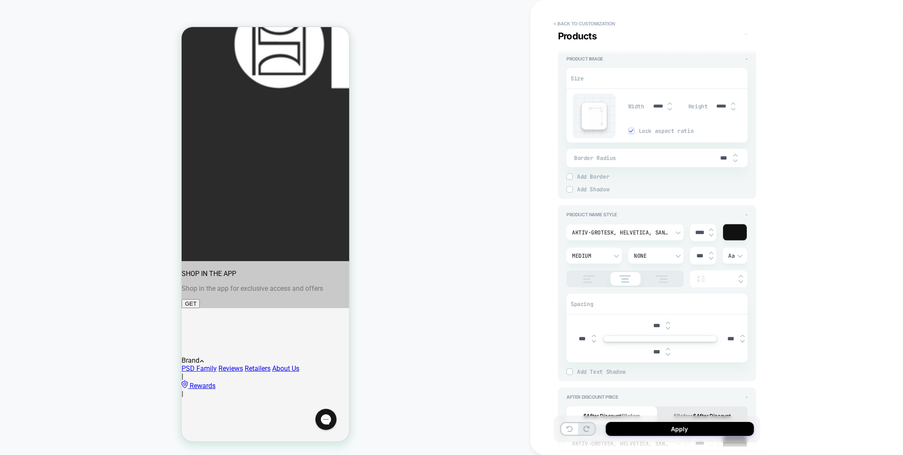
click at [587, 277] on img at bounding box center [589, 279] width 21 height 7
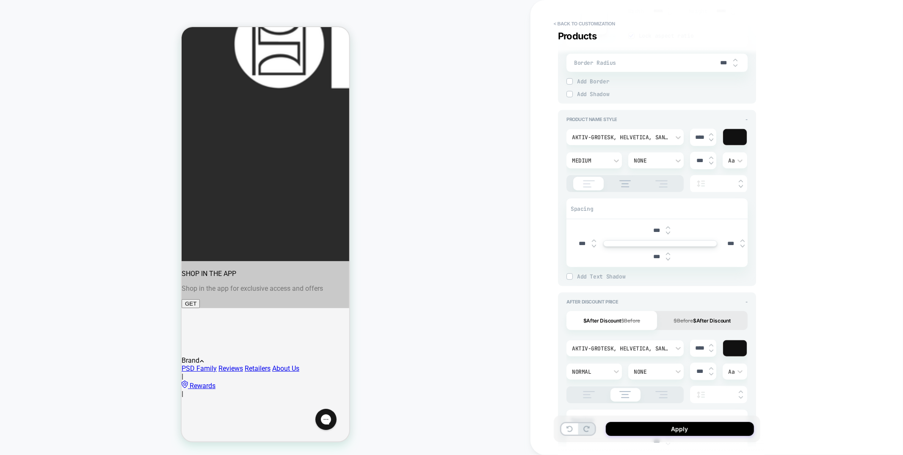
scroll to position [486, 0]
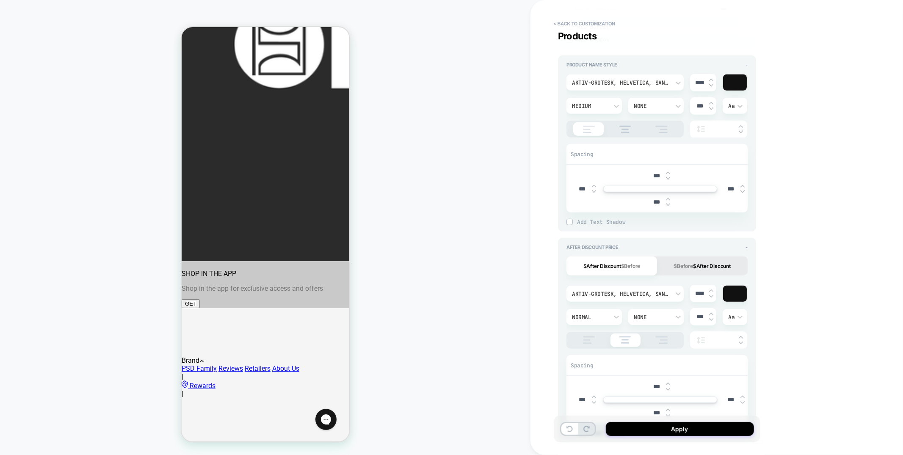
click at [587, 339] on img at bounding box center [589, 340] width 21 height 7
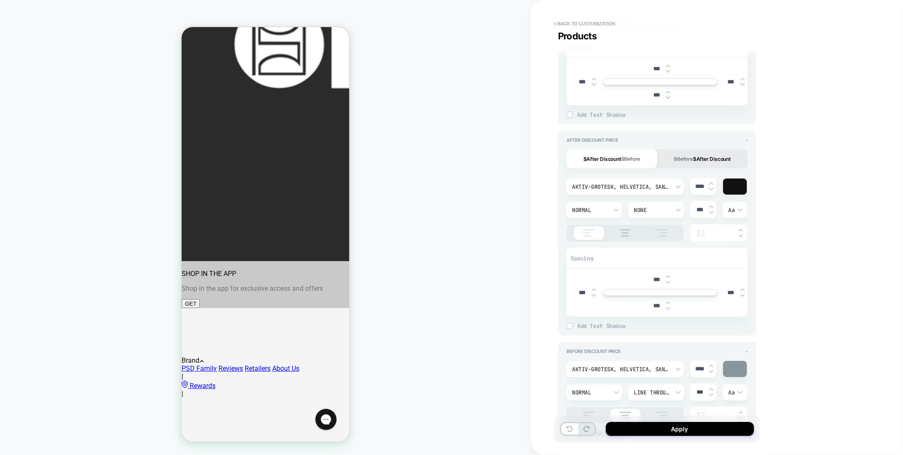
scroll to position [609, 0]
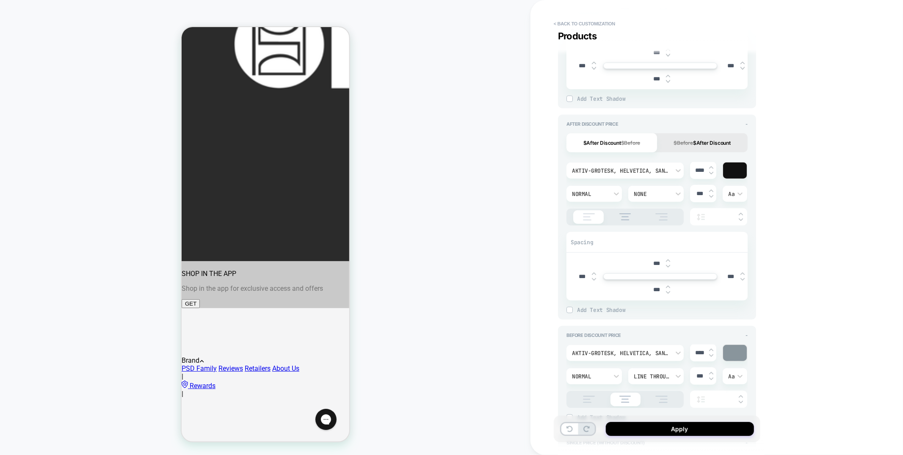
click at [590, 401] on img at bounding box center [589, 399] width 21 height 7
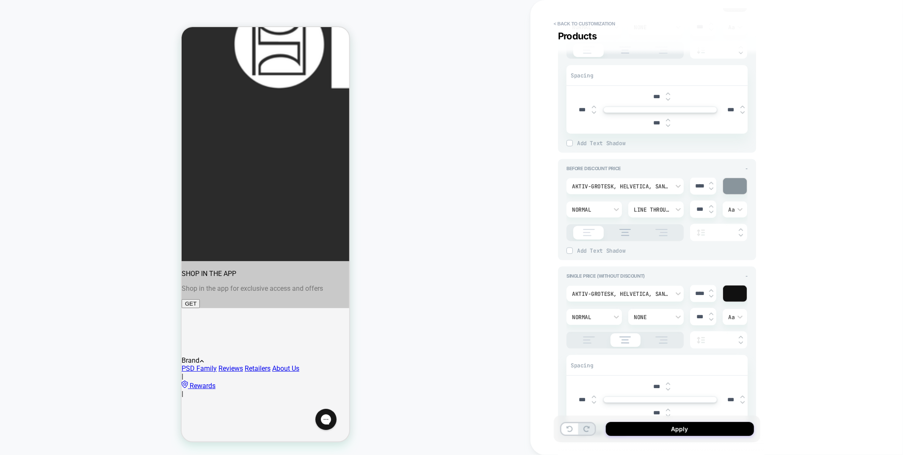
click at [587, 339] on img at bounding box center [589, 340] width 21 height 7
type textarea "*"
click at [576, 23] on button "< Back to customization" at bounding box center [585, 24] width 70 height 14
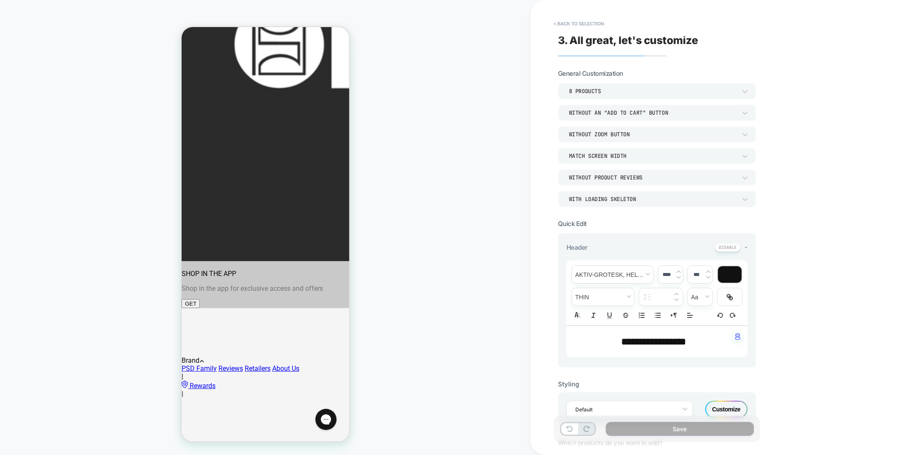
click at [576, 23] on button "< Back to selection" at bounding box center [579, 24] width 59 height 14
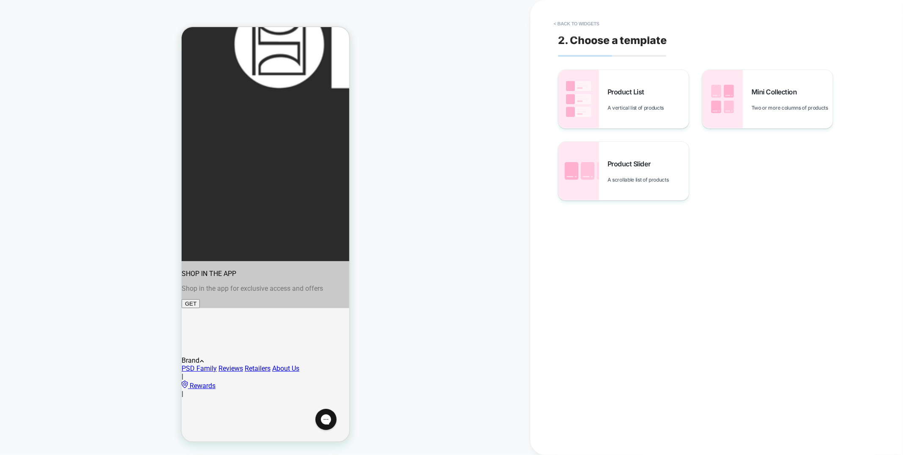
click at [576, 23] on button "< Back to widgets" at bounding box center [577, 24] width 54 height 14
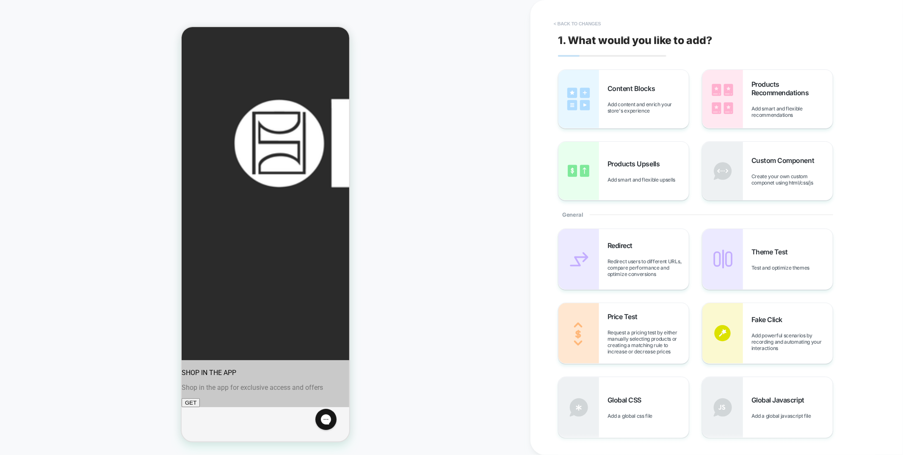
scroll to position [108, 0]
click at [576, 23] on button "< Back to changes" at bounding box center [578, 24] width 56 height 14
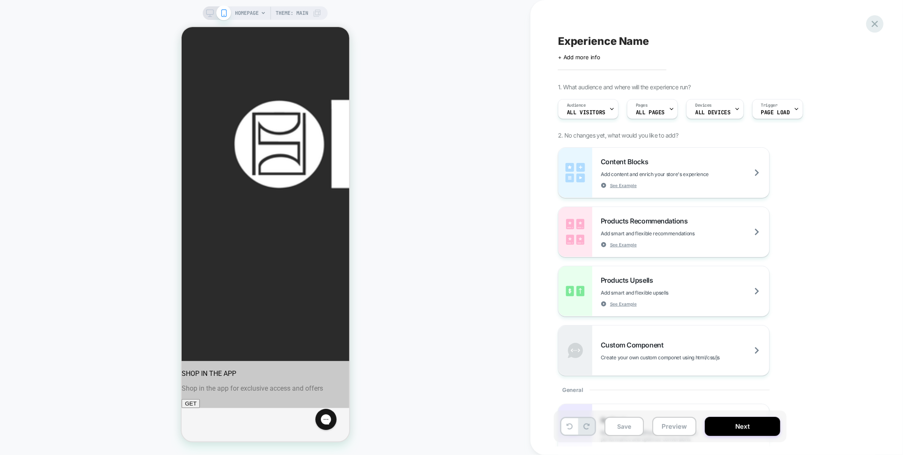
click at [880, 25] on icon at bounding box center [874, 23] width 11 height 11
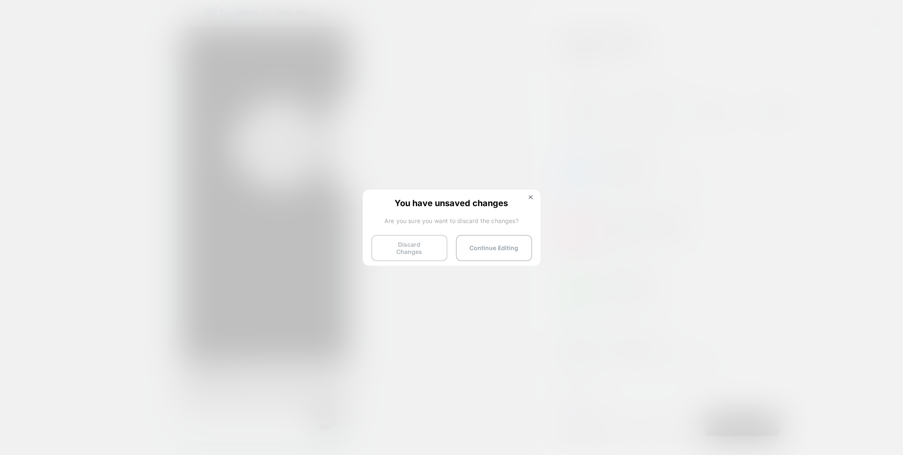
click at [433, 245] on button "Discard Changes" at bounding box center [409, 248] width 76 height 26
